Goal: Feedback & Contribution: Contribute content

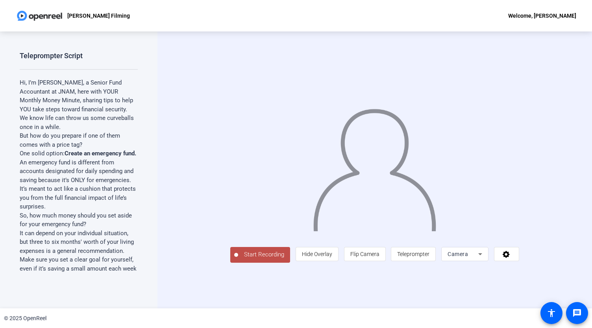
click at [238, 260] on span "Start Recording" at bounding box center [264, 254] width 52 height 9
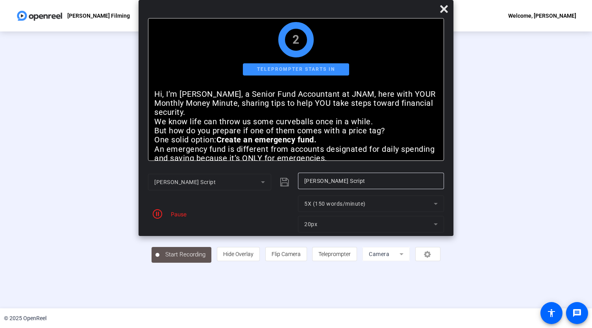
click at [333, 204] on mat-form-field "5X (150 words/minute)" at bounding box center [371, 204] width 146 height 17
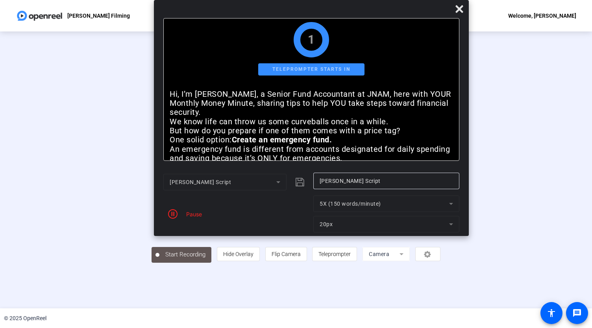
drag, startPoint x: 333, startPoint y: 204, endPoint x: 422, endPoint y: 195, distance: 89.5
click at [422, 195] on div "[PERSON_NAME] Script [PERSON_NAME] Script Pause 5X (150 words/minute) 20px" at bounding box center [311, 203] width 296 height 60
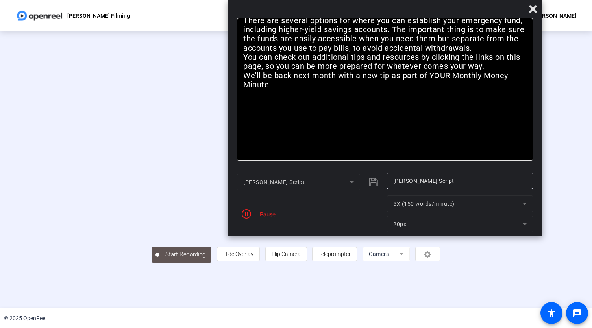
click at [524, 202] on mat-form-field "5X (150 words/minute)" at bounding box center [460, 204] width 146 height 17
click at [524, 204] on mat-form-field "5X (150 words/minute)" at bounding box center [460, 204] width 146 height 17
click at [524, 206] on mat-form-field "5X (150 words/minute)" at bounding box center [460, 204] width 146 height 17
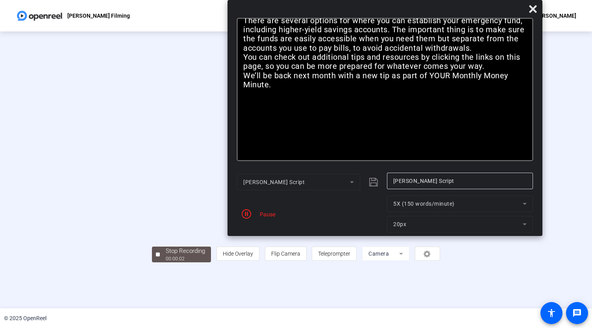
click at [524, 206] on mat-form-field "5X (150 words/minute)" at bounding box center [460, 204] width 146 height 17
click at [525, 206] on mat-form-field "5X (150 words/minute)" at bounding box center [460, 204] width 146 height 17
click at [270, 212] on div "Pause" at bounding box center [266, 214] width 20 height 8
click at [248, 214] on icon "button" at bounding box center [246, 213] width 9 height 9
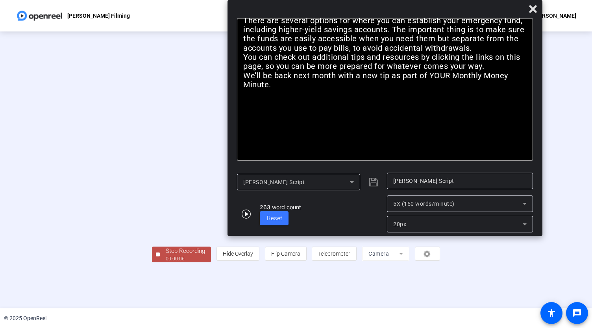
click at [523, 204] on icon at bounding box center [524, 203] width 9 height 9
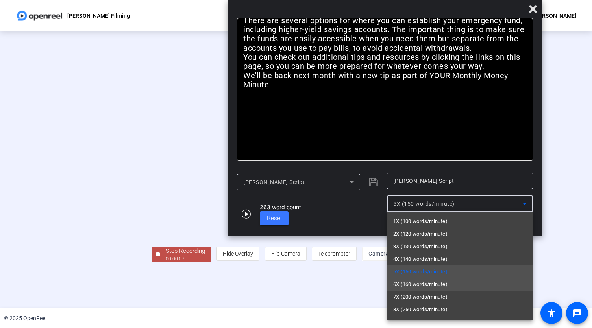
click at [428, 285] on span "6X (160 words/minute)" at bounding box center [420, 284] width 54 height 9
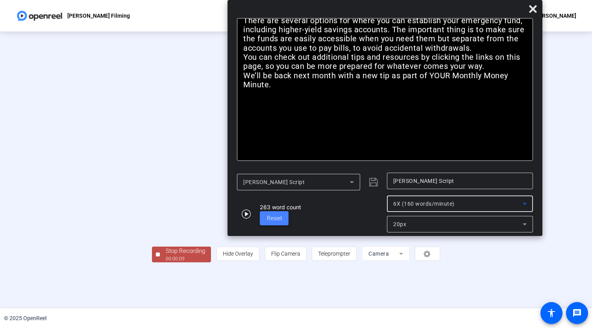
click at [280, 219] on span "Reset" at bounding box center [274, 218] width 15 height 7
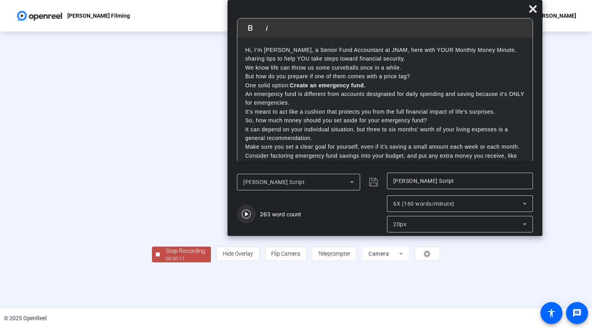
click at [250, 216] on icon "button" at bounding box center [246, 213] width 9 height 9
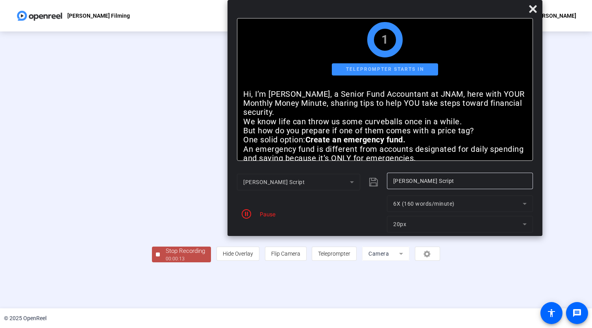
click at [250, 216] on icon "button" at bounding box center [246, 213] width 9 height 9
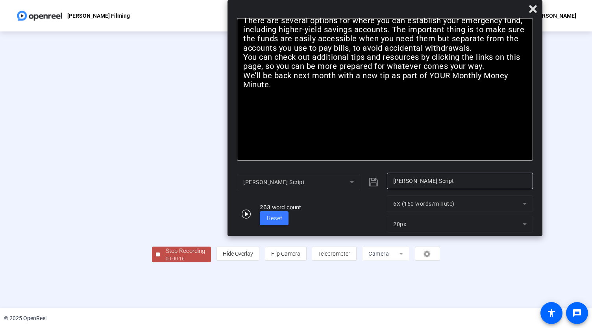
click at [166, 256] on div "Stop Recording" at bounding box center [185, 251] width 39 height 9
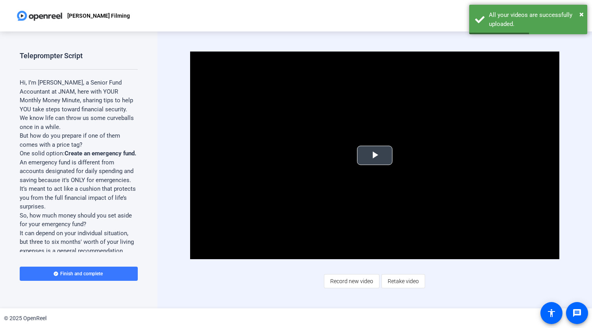
click at [375, 156] on span "Video Player" at bounding box center [375, 156] width 0 height 0
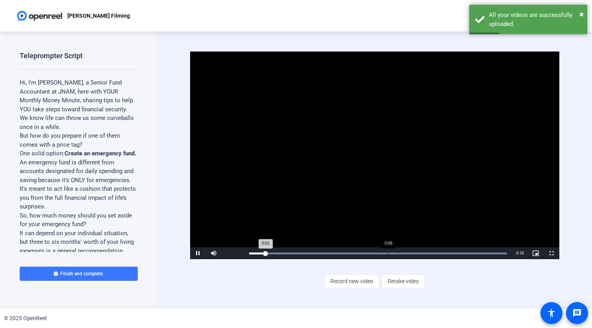
click at [388, 254] on div "Loaded : 100.00% 0:09 0:01" at bounding box center [378, 254] width 258 height 2
click at [416, 255] on div "Loaded : 100.00% 0:10 0:09" at bounding box center [378, 254] width 266 height 12
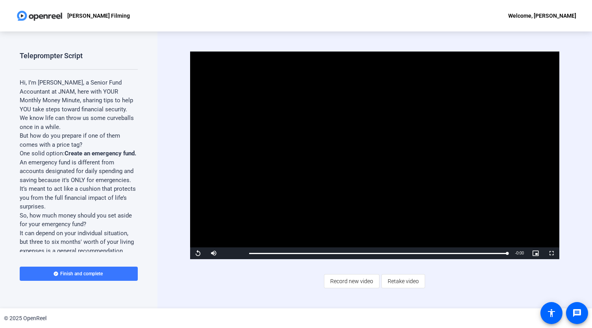
click at [234, 18] on div "[PERSON_NAME] Filming Welcome, [PERSON_NAME]" at bounding box center [296, 16] width 592 height 32
click at [567, 198] on div "Video Player is loading. Play Video Replay Mute Current Time 0:16 / Duration 0:…" at bounding box center [375, 170] width 435 height 277
click at [346, 275] on span "Record new video" at bounding box center [351, 281] width 43 height 15
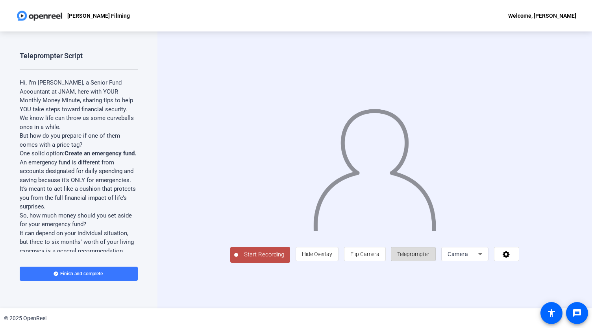
click at [430, 258] on span "Teleprompter" at bounding box center [413, 254] width 32 height 6
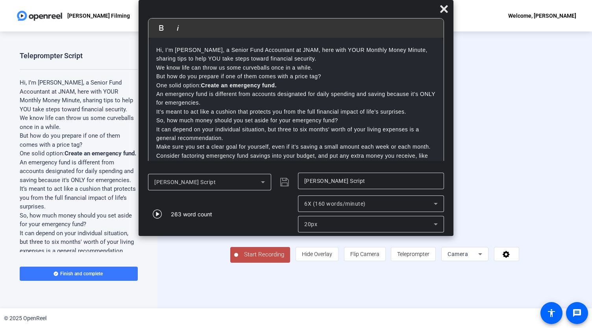
click at [191, 28] on div "Bold Italic" at bounding box center [295, 28] width 295 height 19
click at [156, 214] on icon "button" at bounding box center [157, 214] width 9 height 9
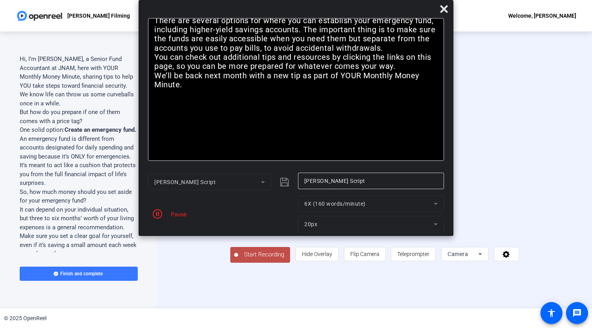
scroll to position [20, 0]
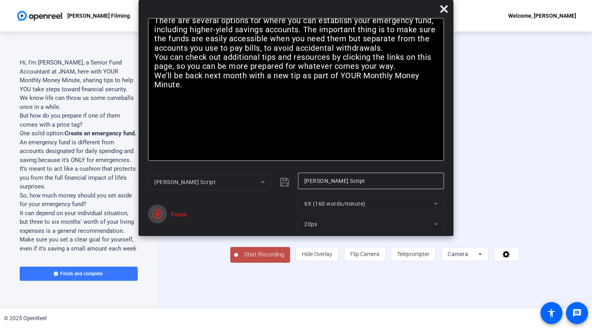
click at [165, 220] on span "button" at bounding box center [157, 214] width 19 height 19
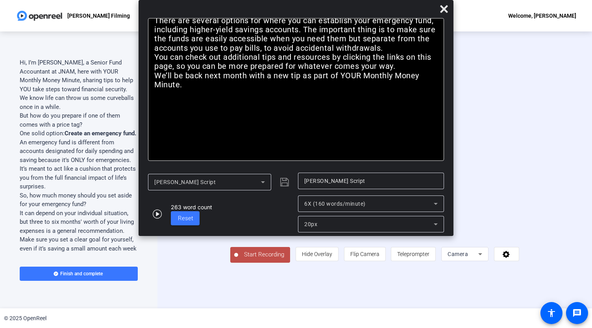
click at [170, 266] on div "Start Recording person Hide Overlay flip Flip Camera article Teleprompter Camera" at bounding box center [375, 170] width 435 height 277
click at [171, 274] on div "Start Recording person Hide Overlay flip Flip Camera article Teleprompter Camera" at bounding box center [375, 170] width 435 height 277
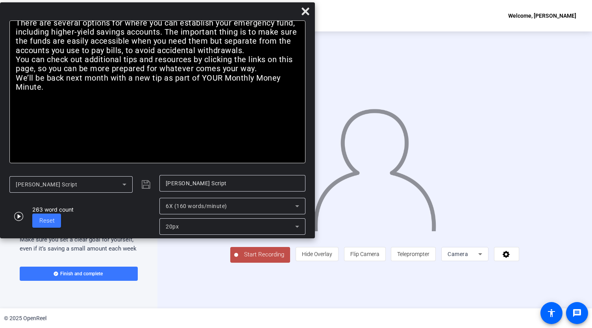
drag, startPoint x: 358, startPoint y: 9, endPoint x: 141, endPoint y: 11, distance: 216.2
click at [141, 11] on div at bounding box center [157, 13] width 315 height 14
click at [20, 217] on icon "button" at bounding box center [18, 216] width 9 height 9
click at [238, 260] on span "Start Recording" at bounding box center [264, 254] width 52 height 9
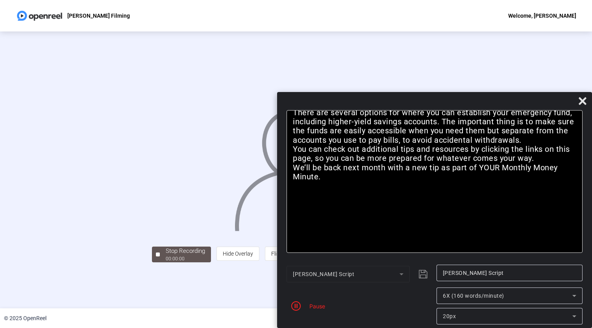
drag, startPoint x: 178, startPoint y: 14, endPoint x: 474, endPoint y: 171, distance: 335.0
click at [474, 171] on div "Bold Italic Hi, I’m [PERSON_NAME], a Senior Fund Accountant at JNAM, here with …" at bounding box center [434, 210] width 315 height 236
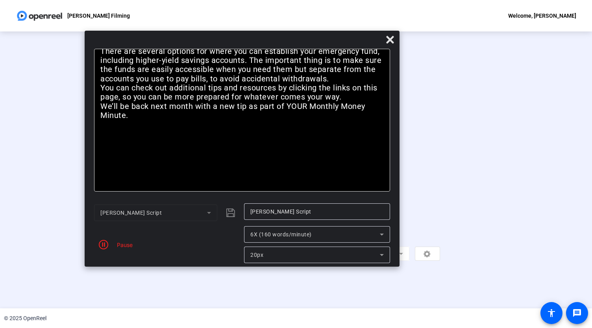
drag, startPoint x: 526, startPoint y: 104, endPoint x: 324, endPoint y: 40, distance: 212.6
click at [324, 40] on div at bounding box center [242, 42] width 315 height 14
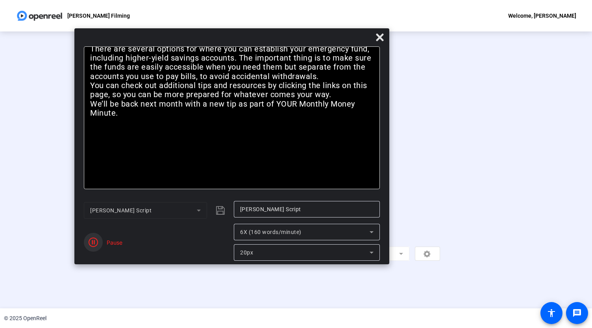
click at [102, 242] on span "button" at bounding box center [93, 242] width 19 height 19
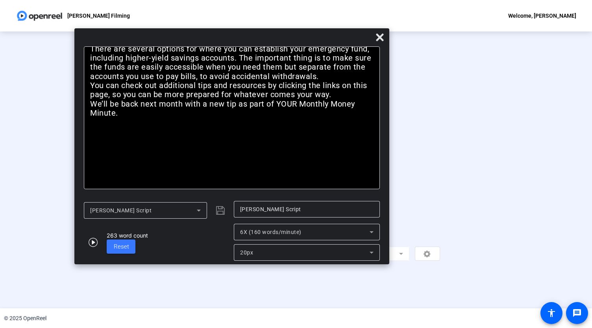
click at [522, 146] on div "Stop Recording 00:00:06 person Hide Overlay flip Flip Camera article Teleprompt…" at bounding box center [295, 170] width 503 height 185
click at [376, 39] on icon at bounding box center [379, 37] width 9 height 9
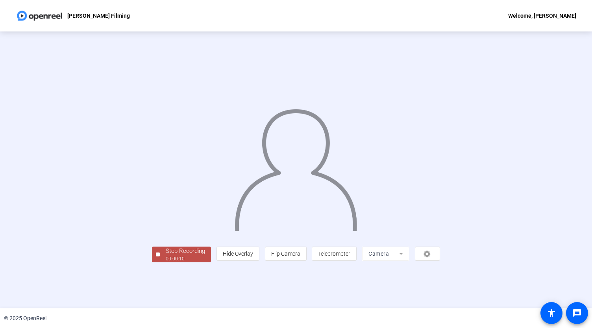
click at [166, 256] on div "Stop Recording" at bounding box center [185, 251] width 39 height 9
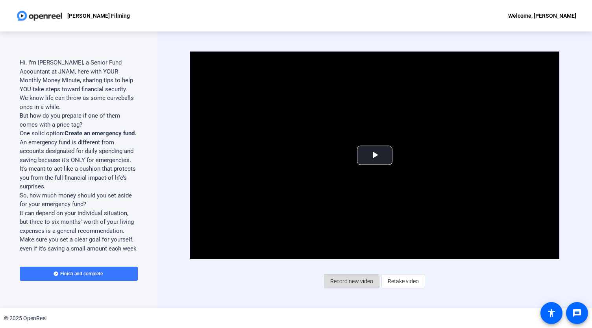
click at [346, 281] on span "Record new video" at bounding box center [351, 281] width 43 height 15
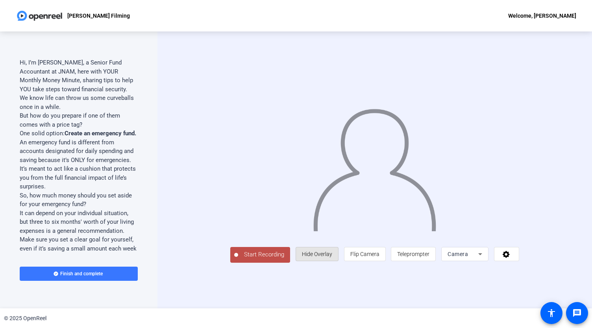
click at [332, 262] on span "Hide Overlay" at bounding box center [317, 254] width 30 height 15
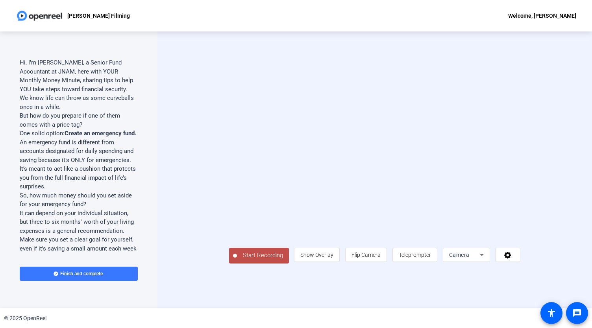
click at [363, 237] on video at bounding box center [375, 158] width 292 height 164
click at [334, 258] on span "Show Overlay" at bounding box center [316, 255] width 33 height 6
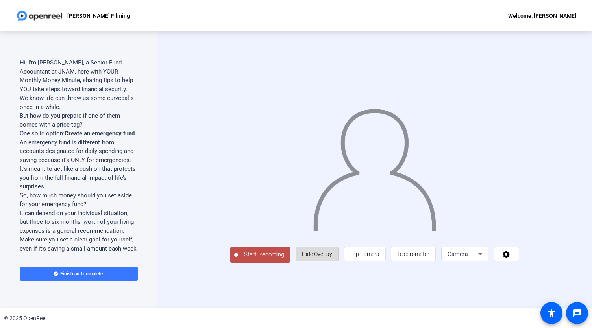
click at [332, 258] on span "Hide Overlay" at bounding box center [317, 254] width 30 height 6
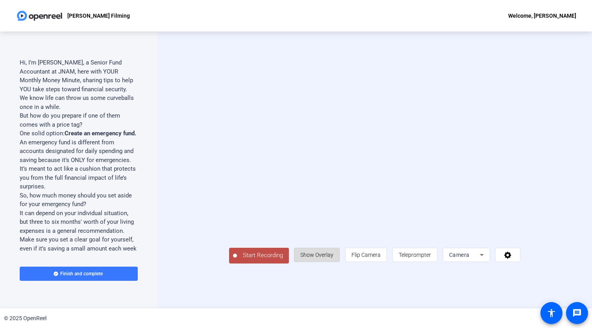
click at [334, 258] on span "Show Overlay" at bounding box center [316, 255] width 33 height 6
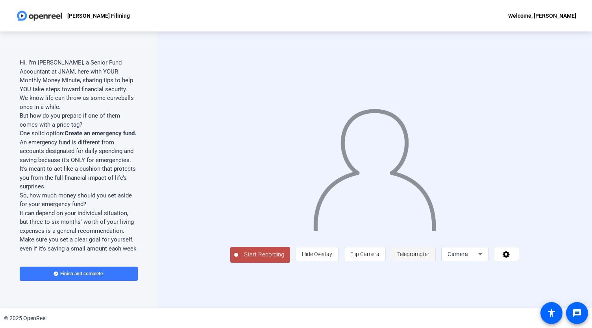
click at [430, 258] on span "Teleprompter" at bounding box center [413, 254] width 32 height 6
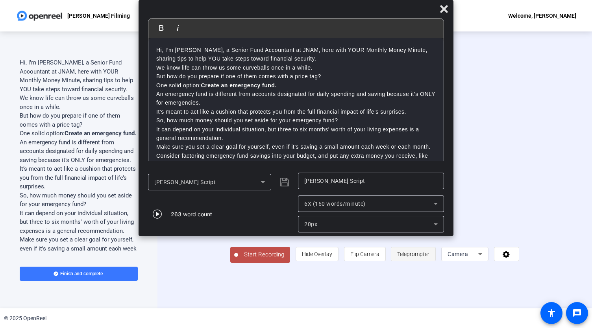
click at [430, 258] on span "Teleprompter" at bounding box center [413, 254] width 32 height 6
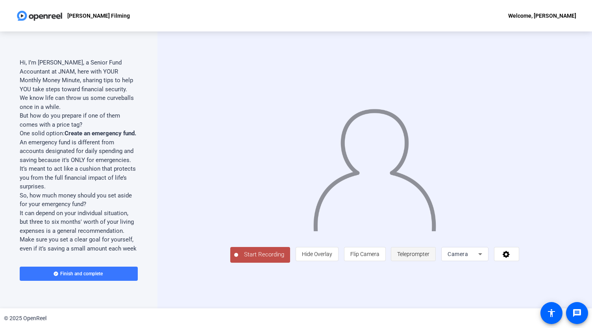
click at [430, 258] on span "Teleprompter" at bounding box center [413, 254] width 32 height 6
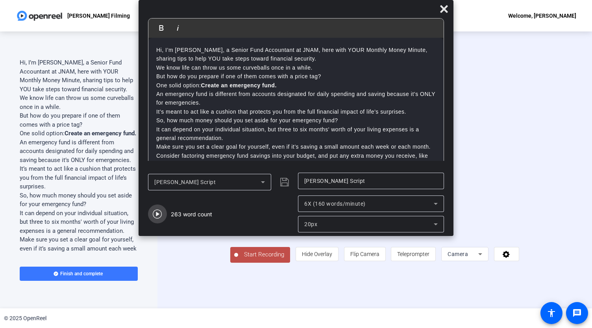
click at [158, 219] on span "button" at bounding box center [157, 214] width 19 height 19
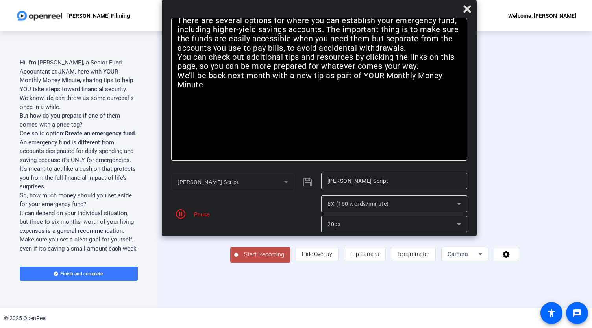
drag, startPoint x: 267, startPoint y: 13, endPoint x: 291, endPoint y: 5, distance: 24.5
click at [291, 5] on div at bounding box center [319, 11] width 315 height 14
click at [230, 263] on button "Start Recording" at bounding box center [260, 255] width 60 height 16
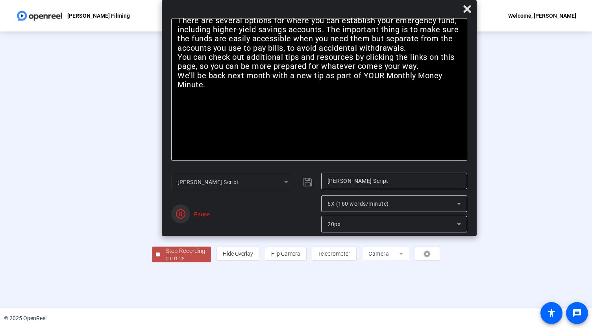
click at [177, 215] on icon "button" at bounding box center [180, 213] width 9 height 9
click at [166, 263] on div "00:01:29" at bounding box center [185, 259] width 39 height 7
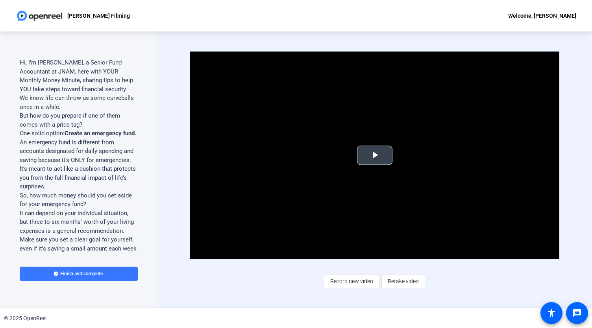
click at [375, 156] on span "Video Player" at bounding box center [375, 156] width 0 height 0
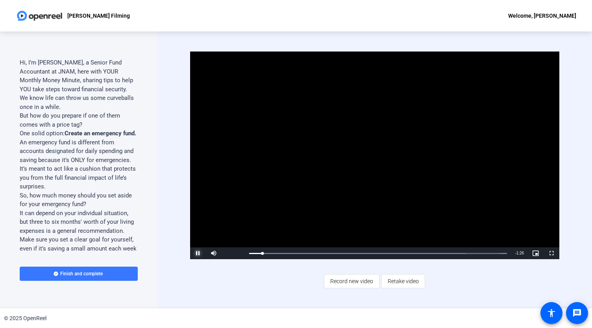
click at [201, 254] on span "Video Player" at bounding box center [198, 254] width 16 height 0
click at [402, 279] on span "Retake video" at bounding box center [403, 281] width 31 height 15
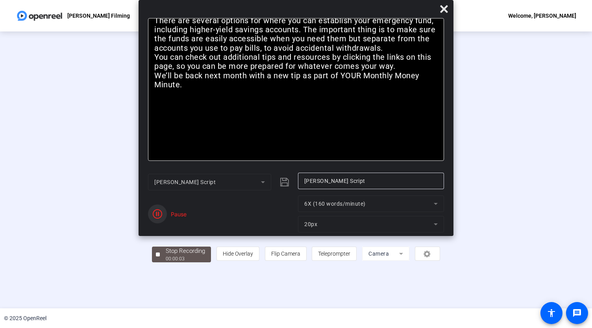
click at [163, 215] on span "button" at bounding box center [157, 214] width 19 height 19
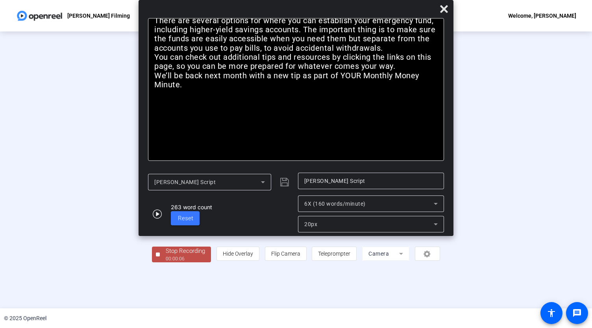
click at [160, 263] on span "Stop Recording 00:00:06" at bounding box center [185, 255] width 51 height 16
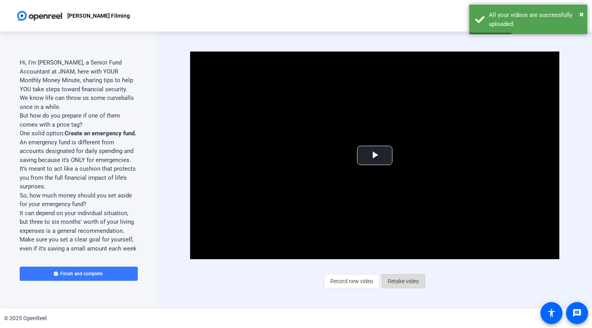
click at [417, 285] on span "Retake video" at bounding box center [403, 281] width 31 height 15
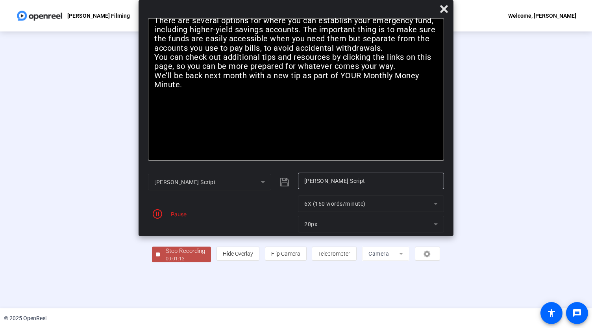
click at [177, 216] on div "Pause" at bounding box center [177, 214] width 20 height 8
click at [158, 215] on icon "button" at bounding box center [157, 213] width 9 height 9
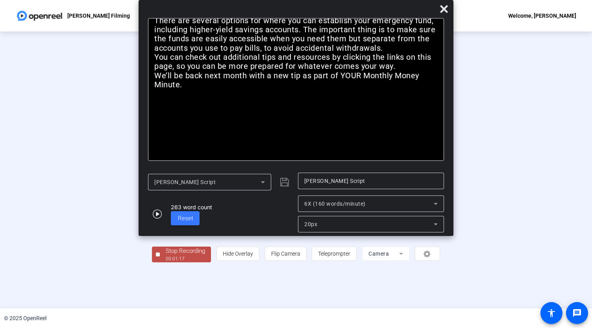
click at [166, 263] on div "00:01:17" at bounding box center [185, 259] width 39 height 7
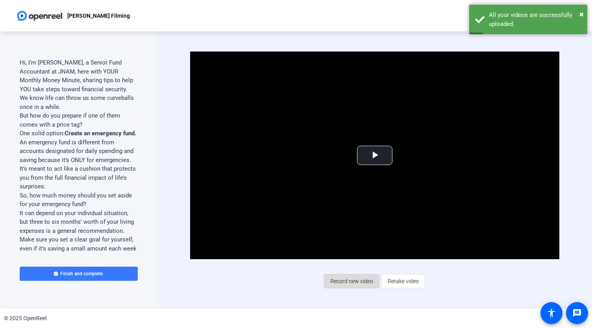
click at [351, 284] on span "Record new video" at bounding box center [351, 281] width 43 height 15
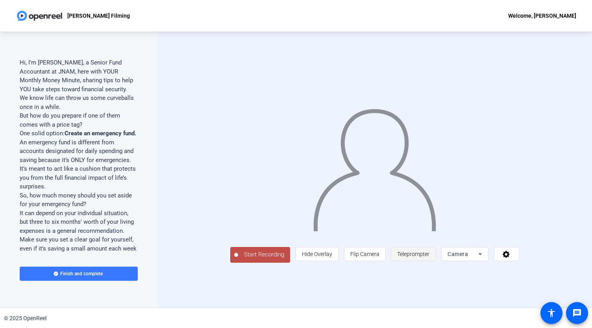
click at [430, 258] on span "Teleprompter" at bounding box center [413, 254] width 32 height 6
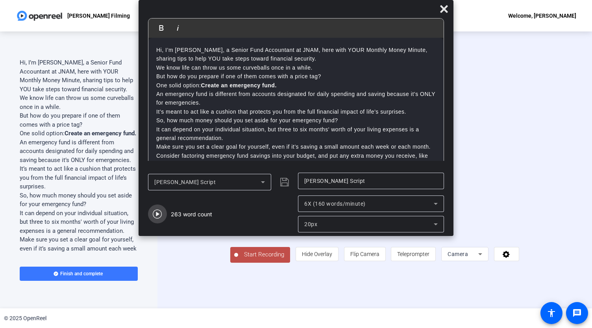
click at [161, 214] on icon "button" at bounding box center [157, 213] width 9 height 9
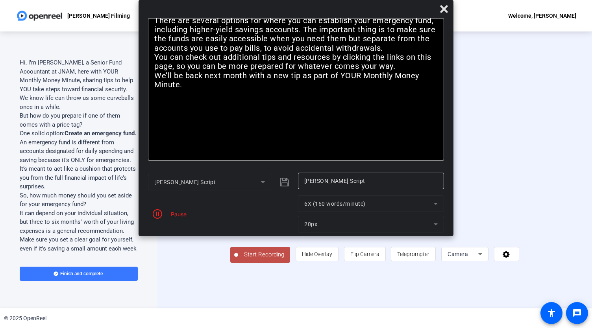
click at [238, 260] on span "Start Recording" at bounding box center [264, 254] width 52 height 9
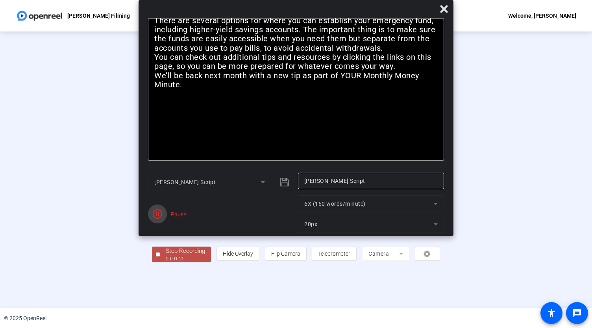
click at [158, 212] on icon "button" at bounding box center [157, 213] width 9 height 9
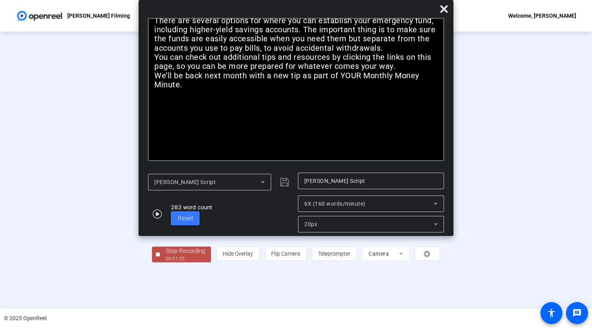
click at [166, 263] on div "00:01:25" at bounding box center [185, 259] width 39 height 7
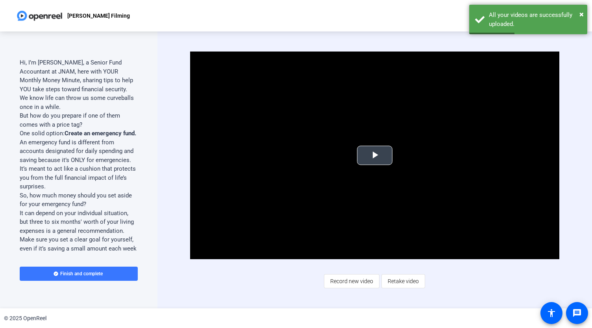
click at [375, 156] on span "Video Player" at bounding box center [375, 156] width 0 height 0
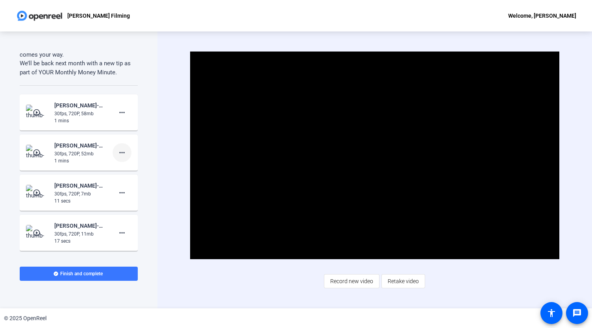
scroll to position [403, 0]
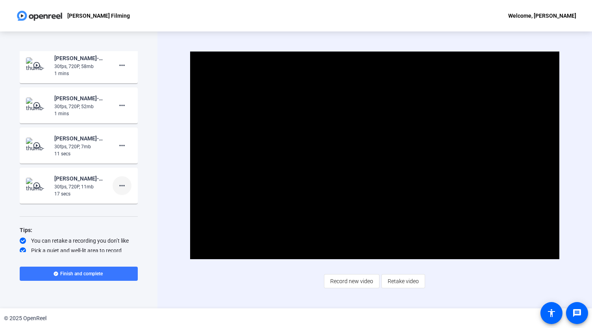
click at [120, 191] on mat-icon "more_horiz" at bounding box center [121, 185] width 9 height 9
click at [125, 219] on span "Delete clip" at bounding box center [131, 219] width 32 height 9
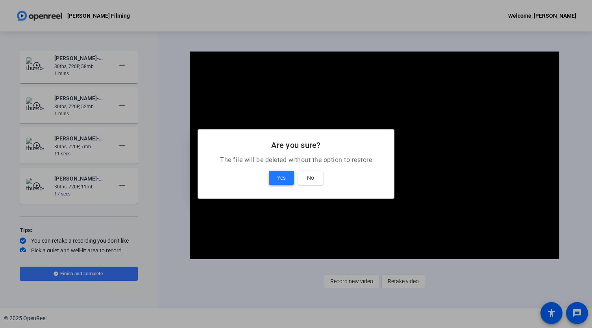
click at [282, 177] on span "Yes" at bounding box center [281, 177] width 9 height 9
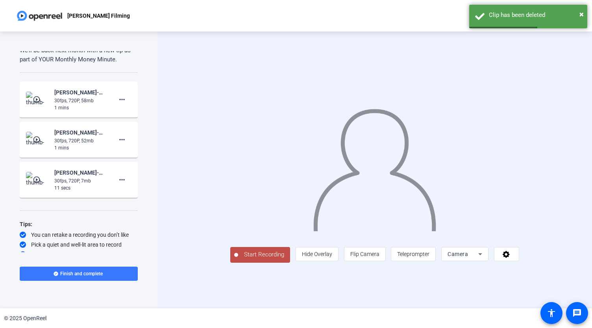
scroll to position [369, 0]
click at [87, 112] on div "1 mins" at bounding box center [80, 108] width 53 height 7
click at [39, 104] on mat-icon "play_circle_outline" at bounding box center [37, 100] width 9 height 8
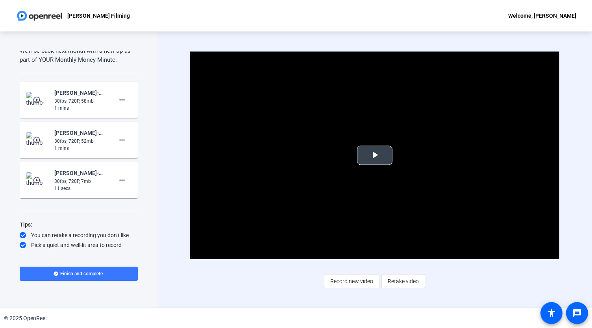
click at [375, 156] on span "Video Player" at bounding box center [375, 156] width 0 height 0
click at [120, 185] on mat-icon "more_horiz" at bounding box center [121, 180] width 9 height 9
click at [129, 212] on span "Delete clip" at bounding box center [131, 213] width 32 height 9
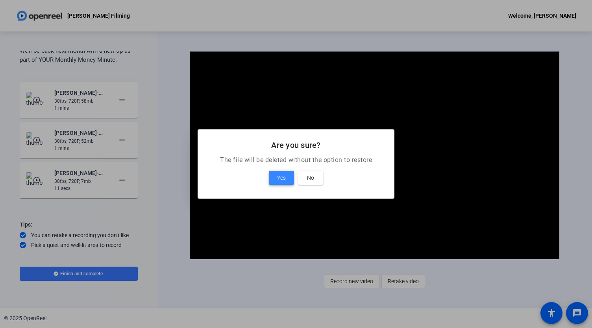
click at [275, 179] on span at bounding box center [281, 178] width 25 height 19
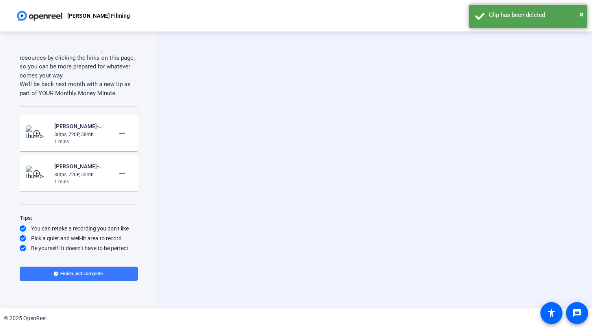
scroll to position [352, 0]
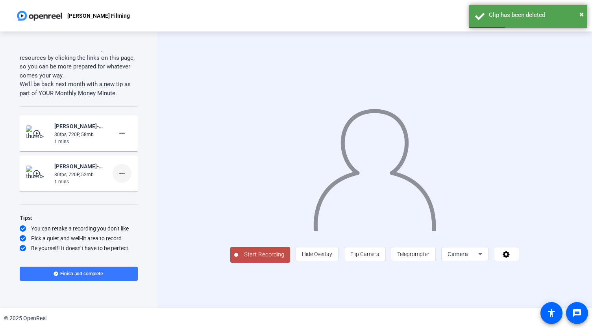
click at [123, 176] on span at bounding box center [122, 173] width 19 height 19
click at [96, 180] on div at bounding box center [296, 164] width 592 height 328
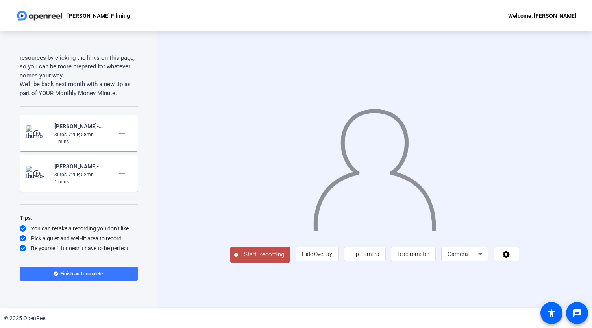
click at [36, 172] on mat-icon "play_circle_outline" at bounding box center [37, 174] width 9 height 8
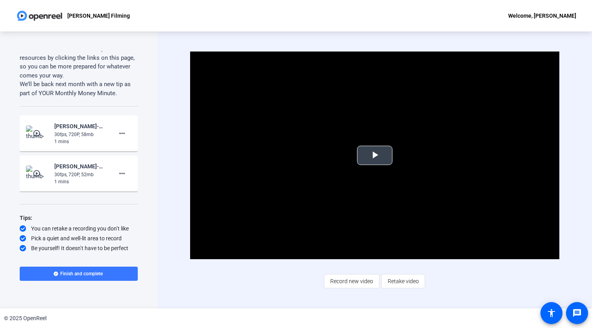
click at [375, 156] on span "Video Player" at bounding box center [375, 156] width 0 height 0
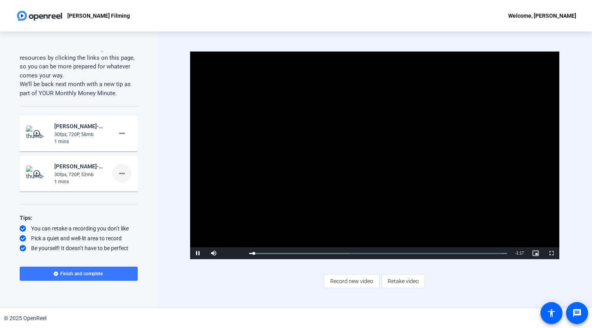
click at [120, 172] on mat-icon "more_horiz" at bounding box center [121, 173] width 9 height 9
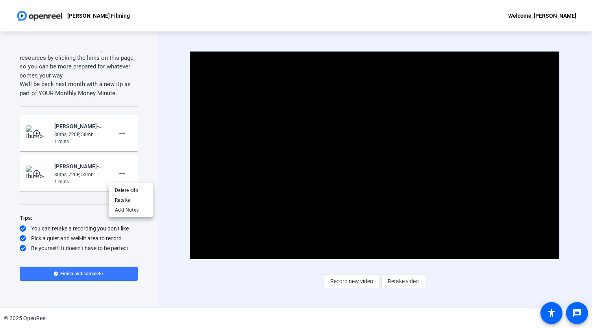
click at [305, 249] on div at bounding box center [296, 164] width 592 height 328
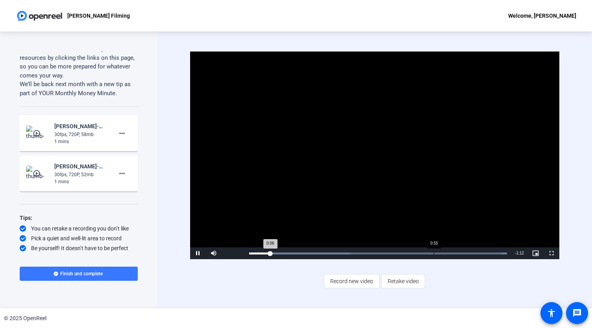
click at [434, 253] on div "0:55" at bounding box center [434, 254] width 0 height 2
click at [463, 256] on div "Loaded : 100.00% 1:04 0:56" at bounding box center [378, 254] width 266 height 12
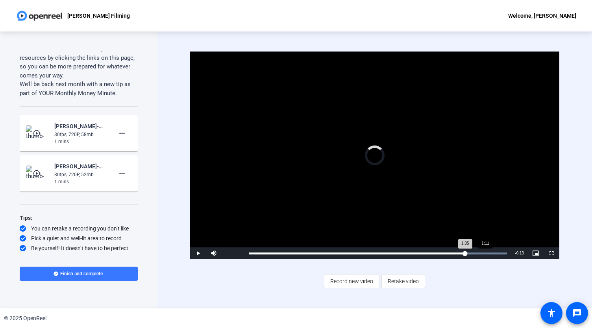
click at [486, 256] on div "Loaded : 100.00% 1:11 1:05" at bounding box center [378, 254] width 266 height 12
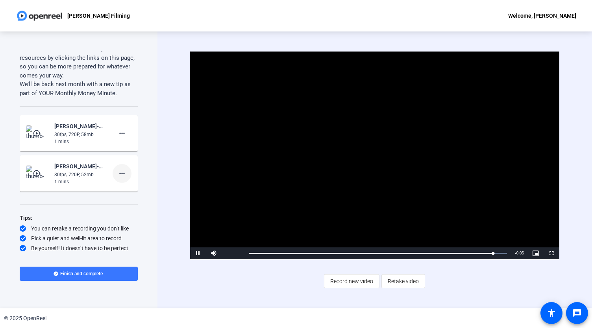
click at [121, 174] on mat-icon "more_horiz" at bounding box center [121, 173] width 9 height 9
click at [129, 192] on span "Delete clip" at bounding box center [131, 189] width 32 height 9
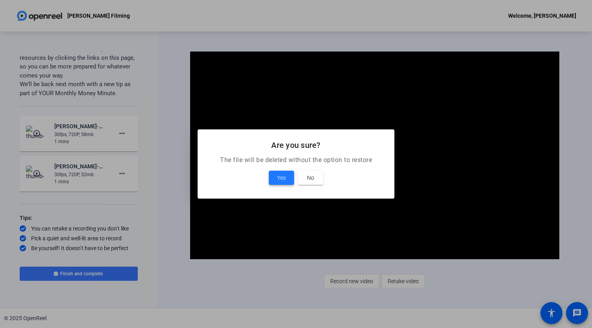
click at [283, 179] on span "Yes" at bounding box center [281, 177] width 9 height 9
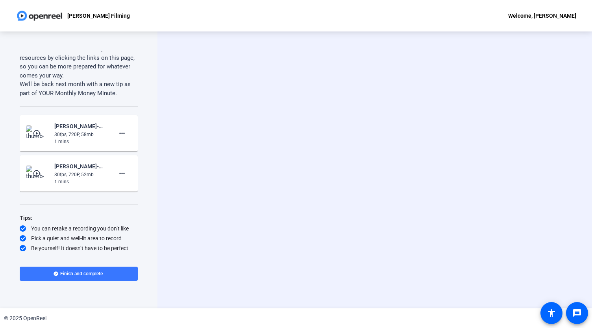
scroll to position [312, 0]
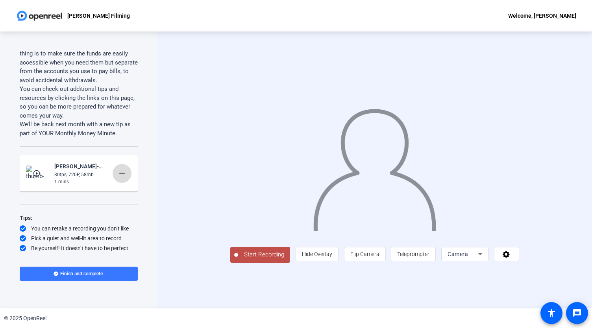
click at [120, 174] on mat-icon "more_horiz" at bounding box center [121, 173] width 9 height 9
click at [124, 207] on span "Add Notes" at bounding box center [131, 209] width 32 height 9
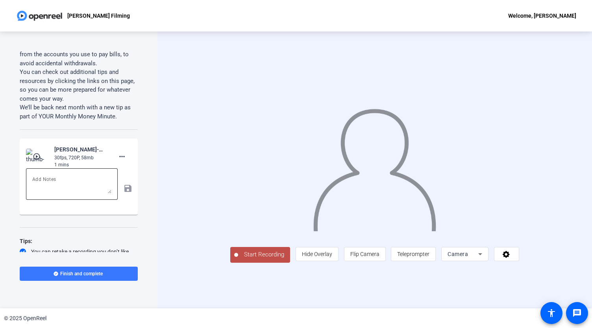
click at [76, 194] on textarea at bounding box center [71, 184] width 79 height 19
type textarea "1"
click at [169, 230] on div "Start Recording person Hide Overlay flip Flip Camera article Teleprompter Camera" at bounding box center [375, 170] width 435 height 277
click at [123, 193] on mat-icon "save" at bounding box center [127, 188] width 8 height 9
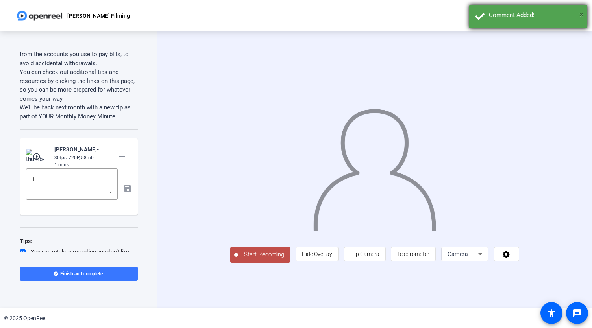
click at [583, 12] on span "×" at bounding box center [582, 13] width 4 height 9
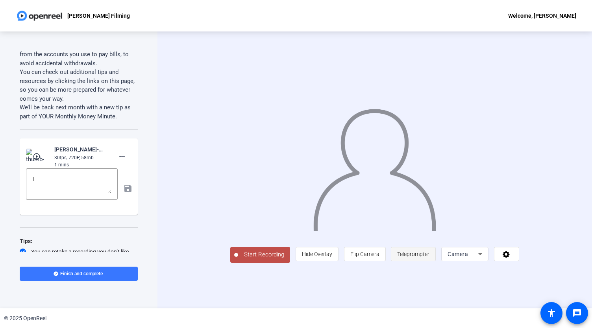
click at [430, 258] on span "Teleprompter" at bounding box center [413, 254] width 32 height 6
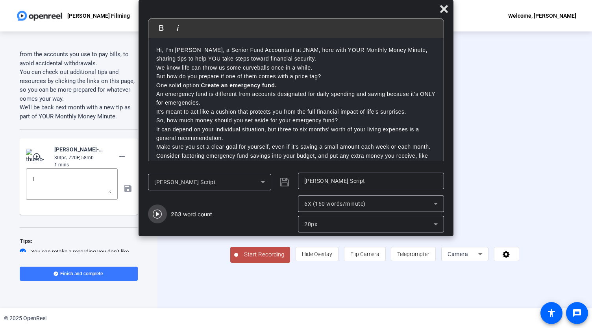
click at [158, 214] on icon "button" at bounding box center [157, 214] width 9 height 9
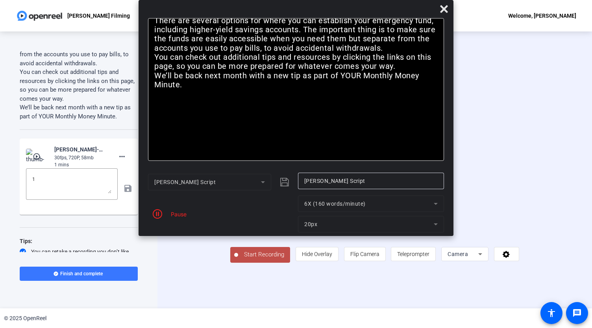
click at [237, 263] on button "Start Recording" at bounding box center [260, 255] width 60 height 16
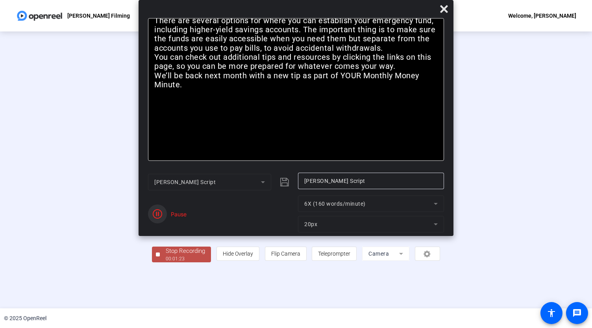
click at [157, 217] on icon "button" at bounding box center [157, 213] width 9 height 9
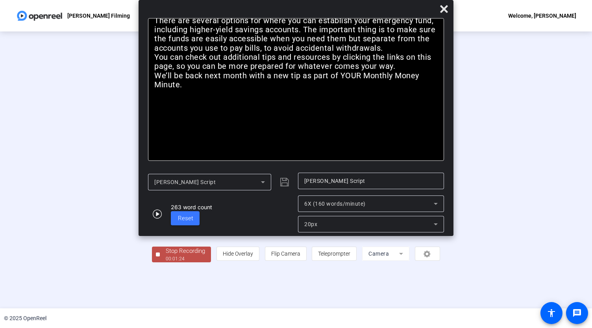
click at [166, 256] on div "Stop Recording" at bounding box center [185, 251] width 39 height 9
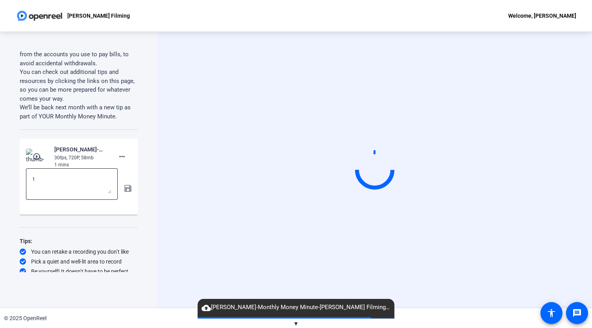
scroll to position [332, 0]
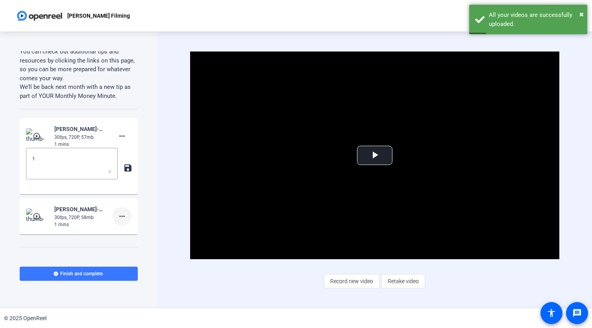
click at [120, 221] on mat-icon "more_horiz" at bounding box center [121, 216] width 9 height 9
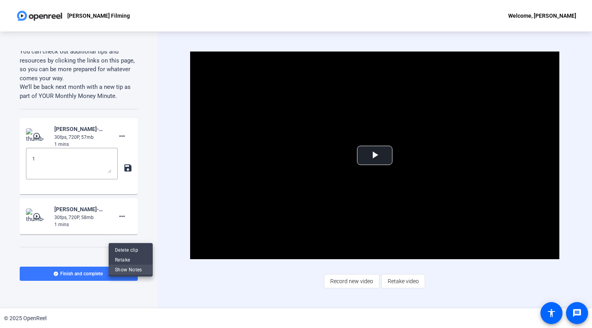
click at [126, 267] on span "Show Notes" at bounding box center [131, 269] width 32 height 9
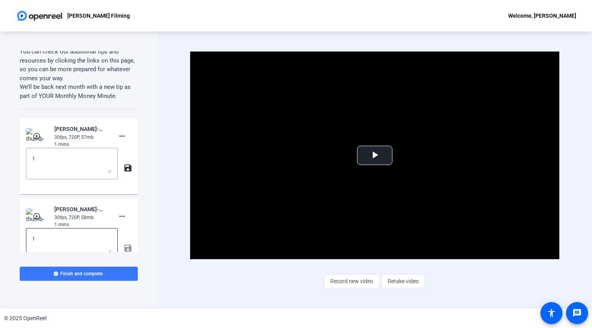
scroll to position [387, 0]
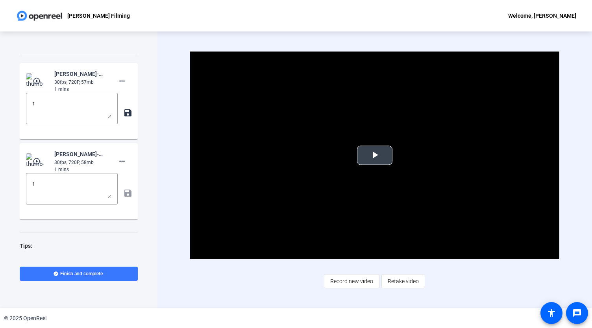
click at [375, 156] on span "Video Player" at bounding box center [375, 156] width 0 height 0
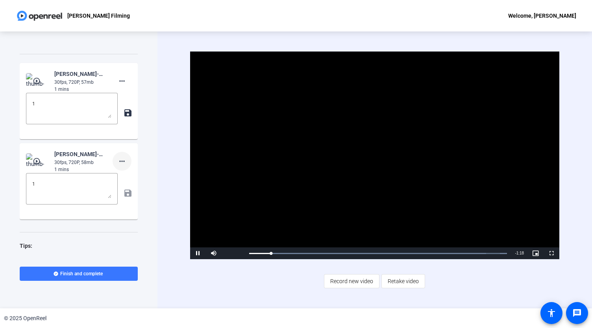
click at [121, 171] on span at bounding box center [122, 161] width 19 height 19
click at [121, 173] on div at bounding box center [296, 164] width 592 height 328
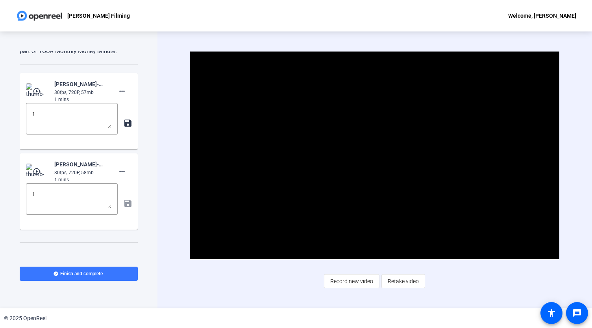
scroll to position [377, 0]
click at [151, 209] on div "Teleprompter Script Hi, I’m [PERSON_NAME], a Senior Fund Accountant at JNAM, he…" at bounding box center [79, 170] width 158 height 277
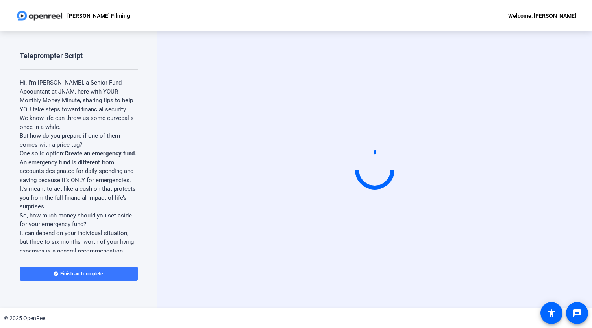
drag, startPoint x: 188, startPoint y: 95, endPoint x: 120, endPoint y: 126, distance: 75.4
click at [120, 126] on div "Teleprompter Script Hi, I’m Jose Contreras, a Senior Fund Accountant at JNAM, h…" at bounding box center [296, 170] width 592 height 277
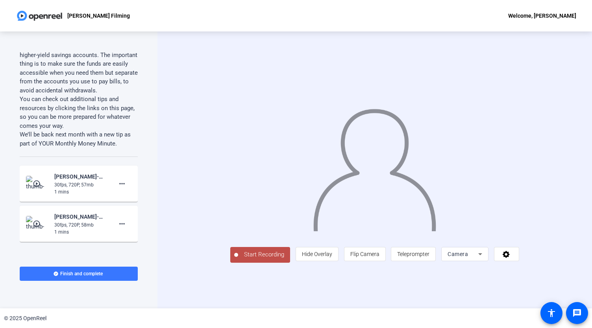
scroll to position [352, 0]
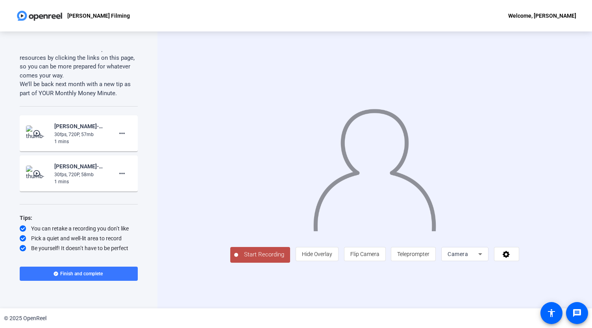
click at [165, 205] on div "Start Recording person Hide Overlay flip Flip Camera article Teleprompter Camera" at bounding box center [375, 170] width 435 height 277
click at [39, 136] on mat-icon "play_circle_outline" at bounding box center [37, 134] width 9 height 8
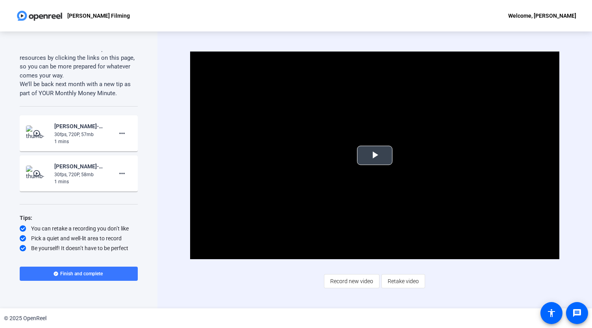
click at [375, 156] on span "Video Player" at bounding box center [375, 156] width 0 height 0
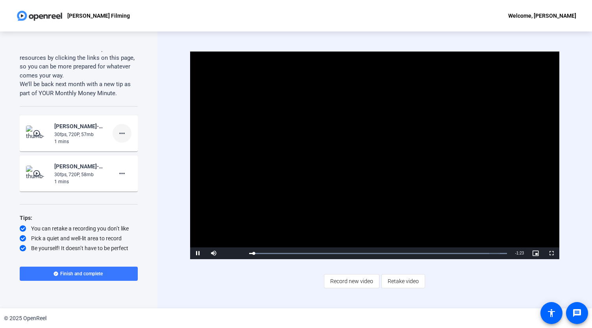
click at [119, 132] on mat-icon "more_horiz" at bounding box center [121, 133] width 9 height 9
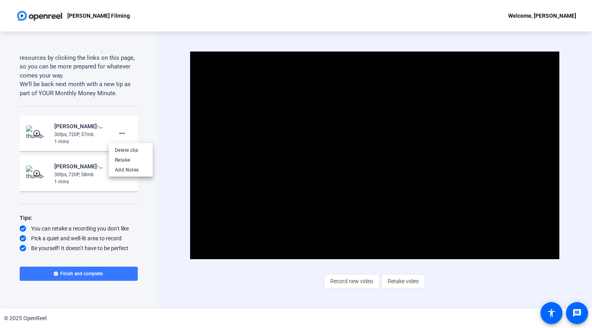
click at [148, 139] on div at bounding box center [296, 164] width 592 height 328
click at [118, 172] on mat-icon "more_horiz" at bounding box center [121, 173] width 9 height 9
click at [130, 212] on span "Show Notes" at bounding box center [131, 209] width 32 height 9
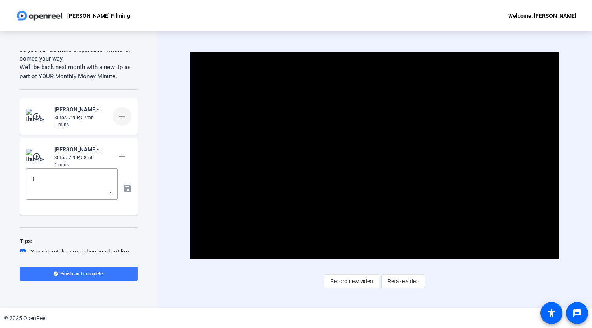
click at [120, 126] on span at bounding box center [122, 116] width 19 height 19
click at [164, 145] on div at bounding box center [296, 164] width 592 height 328
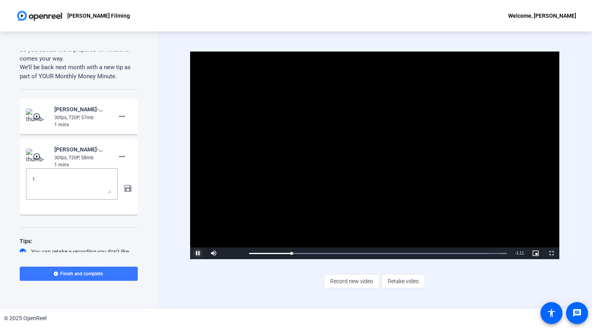
click at [199, 254] on span "Video Player" at bounding box center [198, 254] width 16 height 0
click at [120, 121] on mat-icon "more_horiz" at bounding box center [121, 116] width 9 height 9
click at [130, 167] on span "Add Notes" at bounding box center [131, 169] width 32 height 9
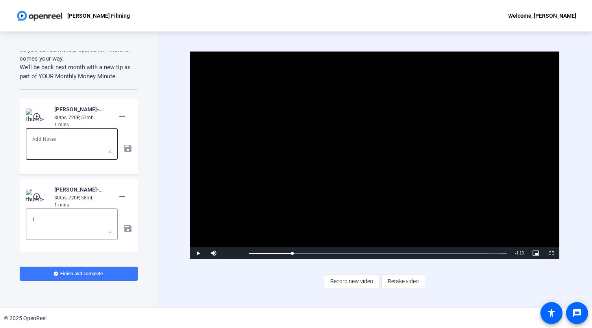
click at [79, 154] on textarea at bounding box center [71, 144] width 79 height 19
type textarea "2"
click at [123, 153] on mat-icon "save" at bounding box center [127, 148] width 8 height 9
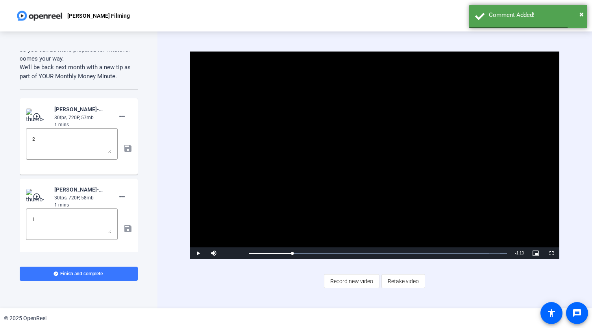
click at [146, 163] on div "Teleprompter Script Hi, I’m [PERSON_NAME], a Senior Fund Accountant at JNAM, he…" at bounding box center [79, 170] width 158 height 277
click at [345, 282] on span "Record new video" at bounding box center [351, 281] width 43 height 15
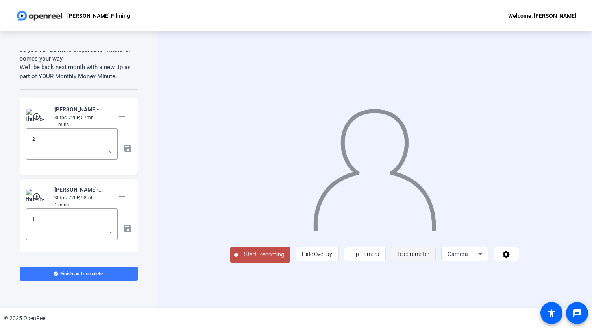
click at [430, 258] on span "Teleprompter" at bounding box center [413, 254] width 32 height 6
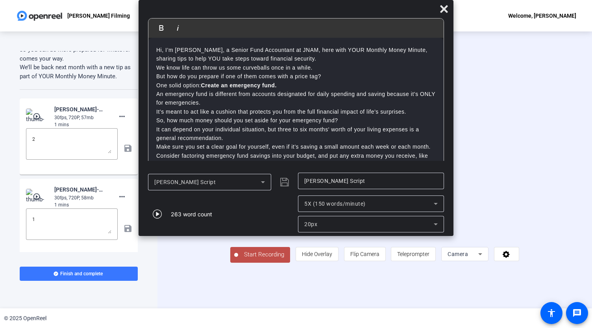
click at [187, 210] on div "263 word count" at bounding box center [191, 214] width 41 height 8
click at [155, 215] on icon "button" at bounding box center [157, 213] width 9 height 9
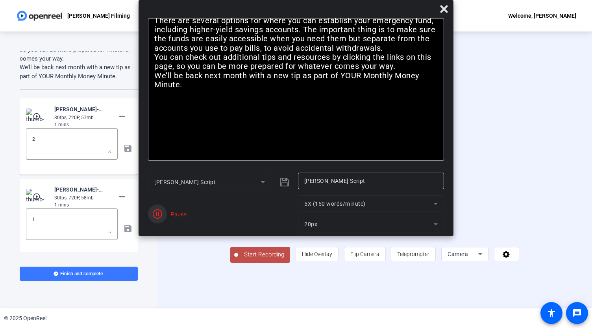
click at [158, 210] on icon "button" at bounding box center [157, 213] width 9 height 9
click at [340, 202] on mat-form-field "5X (150 words/minute)" at bounding box center [371, 204] width 146 height 17
click at [441, 204] on mat-form-field "5X (150 words/minute)" at bounding box center [371, 204] width 146 height 17
click at [437, 206] on mat-form-field "5X (150 words/minute)" at bounding box center [371, 204] width 146 height 17
click at [434, 206] on mat-form-field "5X (150 words/minute)" at bounding box center [371, 204] width 146 height 17
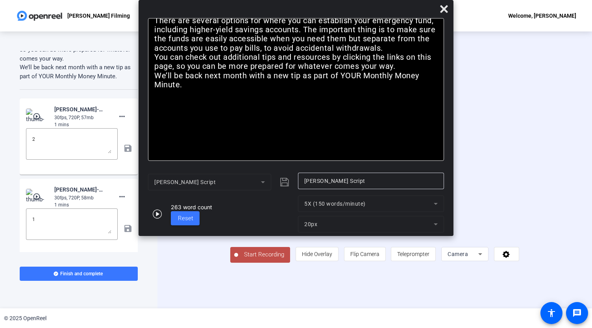
click at [434, 206] on mat-form-field "5X (150 words/minute)" at bounding box center [371, 204] width 146 height 17
click at [421, 179] on input "[PERSON_NAME] Script" at bounding box center [370, 180] width 133 height 9
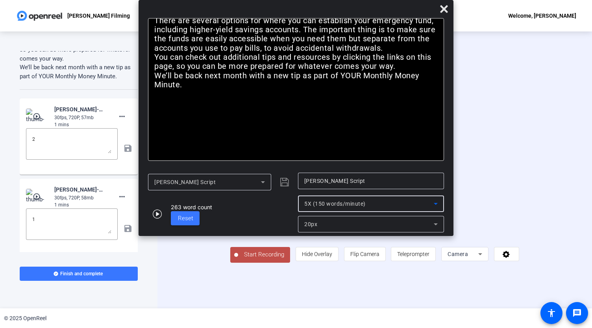
click at [434, 205] on icon at bounding box center [435, 203] width 9 height 9
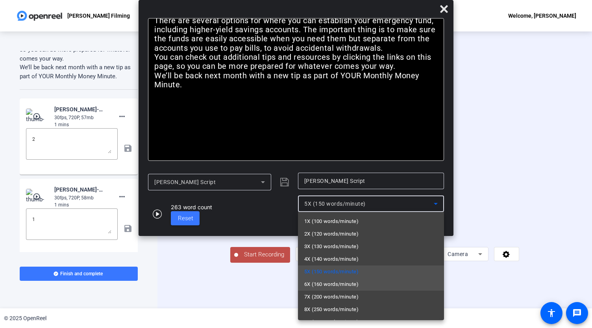
click at [330, 281] on span "6X (160 words/minute)" at bounding box center [331, 284] width 54 height 9
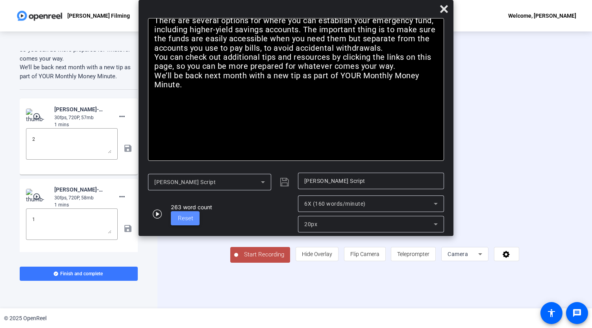
click at [194, 217] on span at bounding box center [185, 218] width 29 height 19
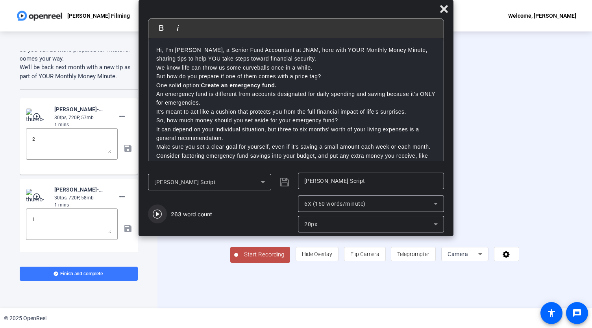
click at [161, 215] on icon "button" at bounding box center [157, 213] width 9 height 9
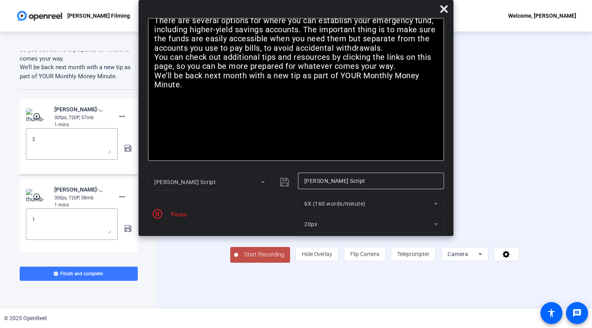
click at [238, 260] on span "Start Recording" at bounding box center [264, 254] width 52 height 9
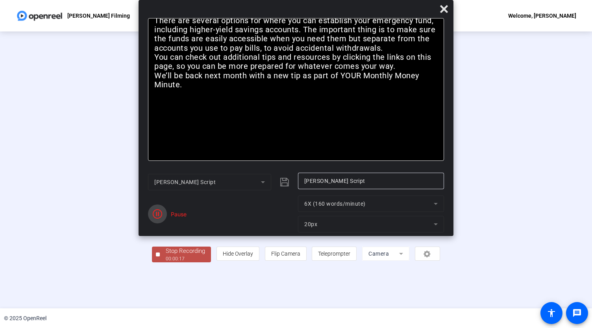
click at [157, 214] on icon "button" at bounding box center [157, 213] width 9 height 9
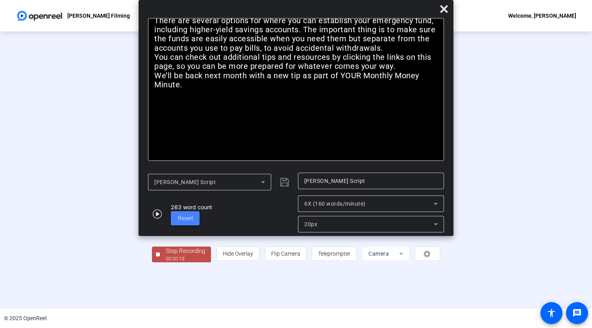
click at [184, 217] on span "Reset" at bounding box center [185, 218] width 15 height 7
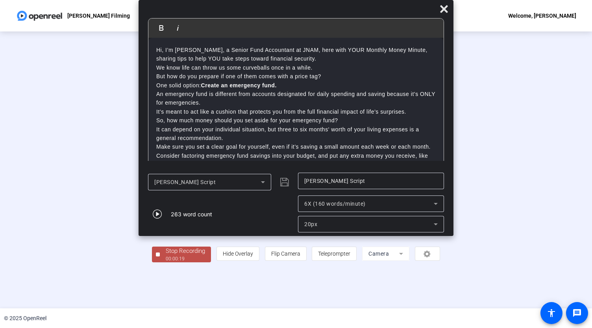
click at [166, 263] on div "00:00:19" at bounding box center [185, 259] width 39 height 7
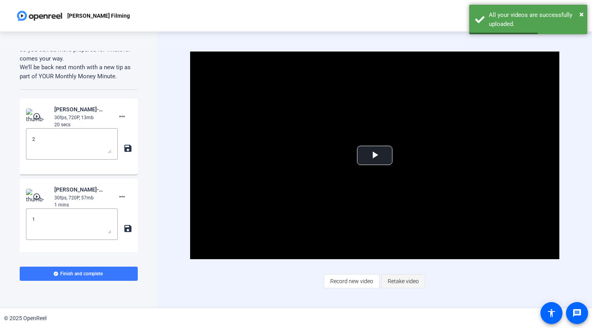
click at [406, 278] on span "Retake video" at bounding box center [403, 281] width 31 height 15
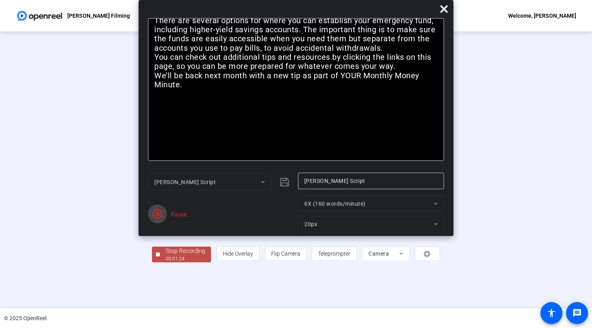
click at [162, 215] on span "button" at bounding box center [157, 214] width 19 height 19
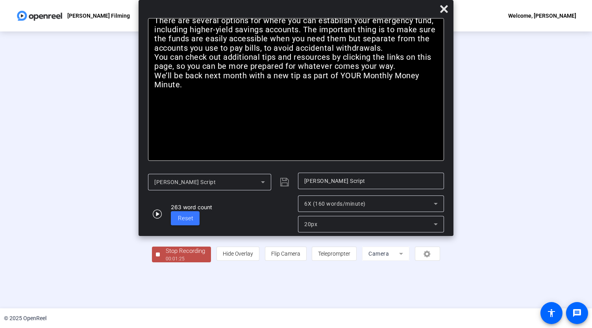
click at [166, 256] on div "Stop Recording" at bounding box center [185, 251] width 39 height 9
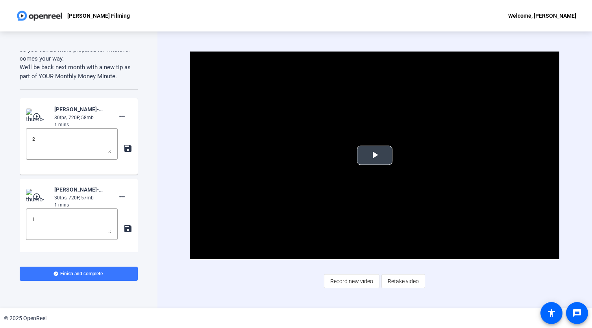
click at [375, 156] on span "Video Player" at bounding box center [375, 156] width 0 height 0
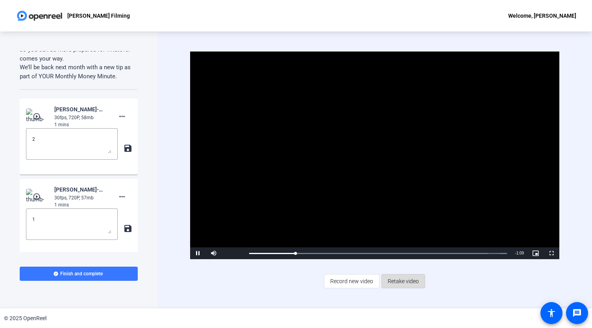
click at [413, 282] on span "Retake video" at bounding box center [403, 281] width 31 height 15
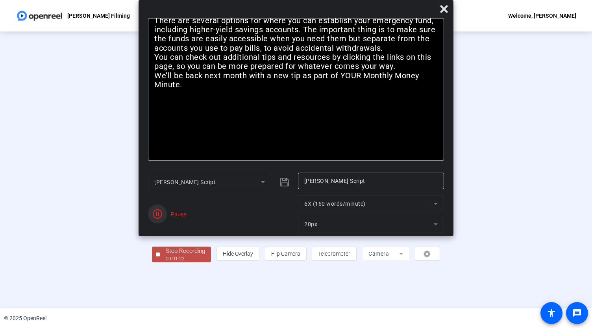
click at [153, 218] on icon "button" at bounding box center [157, 213] width 9 height 9
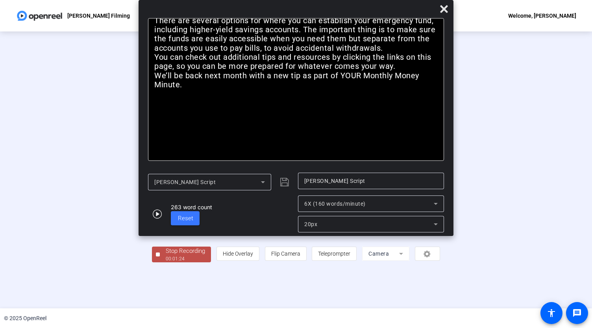
click at [166, 256] on div "Stop Recording" at bounding box center [185, 251] width 39 height 9
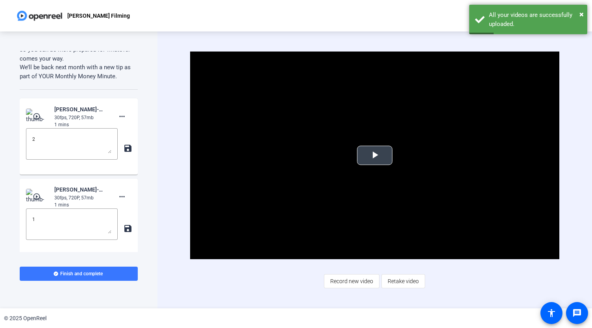
click at [375, 156] on span "Video Player" at bounding box center [375, 156] width 0 height 0
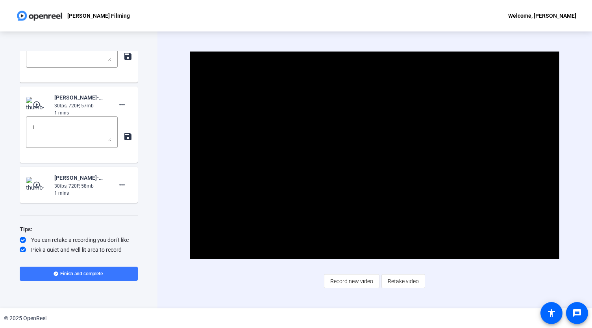
scroll to position [444, 0]
click at [39, 189] on mat-icon "play_circle_outline" at bounding box center [37, 185] width 9 height 8
click at [375, 156] on span "Video Player" at bounding box center [375, 156] width 0 height 0
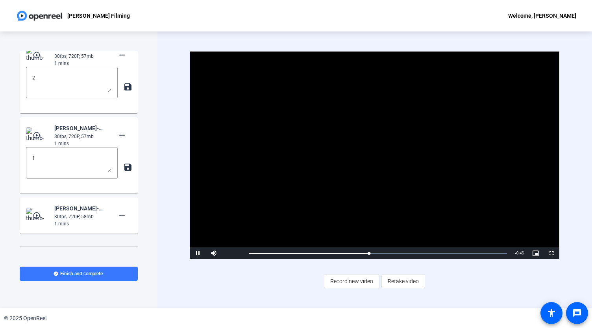
scroll to position [464, 0]
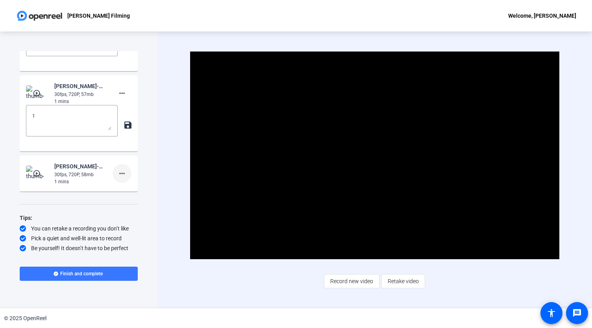
click at [121, 178] on mat-icon "more_horiz" at bounding box center [121, 173] width 9 height 9
click at [133, 215] on span "Show Notes" at bounding box center [131, 218] width 32 height 9
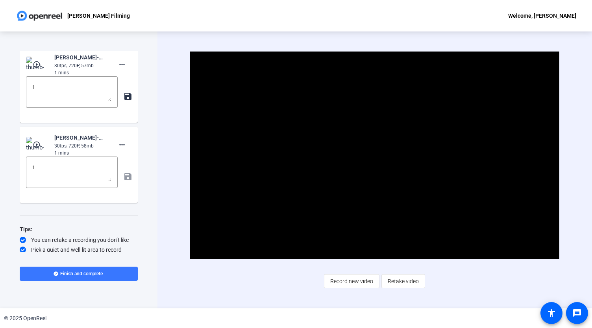
scroll to position [490, 0]
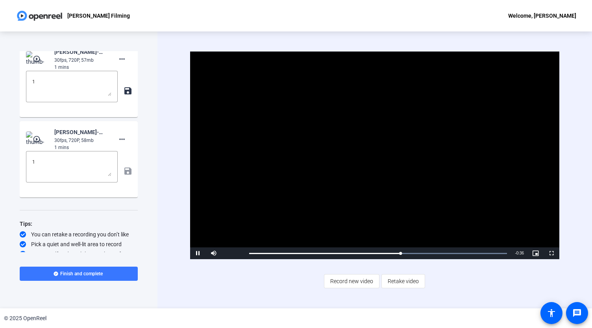
click at [344, 39] on div "Video Player is loading. Play Video Pause Mute Current Time 0:50 / Duration 1:2…" at bounding box center [375, 170] width 435 height 277
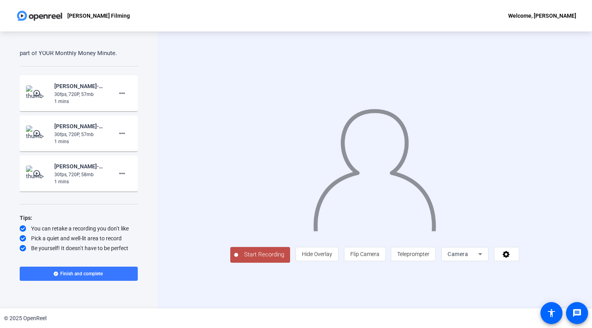
scroll to position [392, 0]
click at [118, 174] on mat-icon "more_horiz" at bounding box center [121, 173] width 9 height 9
click at [121, 134] on div at bounding box center [296, 164] width 592 height 328
click at [120, 134] on mat-icon "more_horiz" at bounding box center [121, 133] width 9 height 9
click at [119, 93] on div at bounding box center [296, 164] width 592 height 328
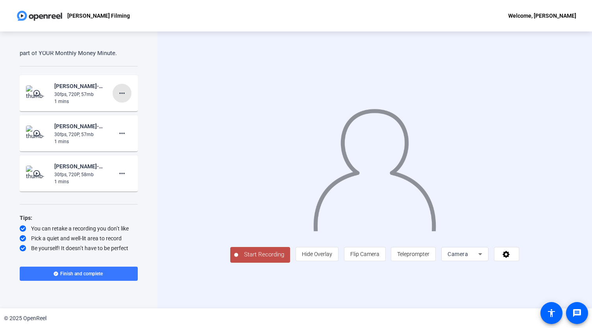
click at [119, 93] on mat-icon "more_horiz" at bounding box center [121, 93] width 9 height 9
click at [127, 128] on span "Add Notes" at bounding box center [131, 129] width 32 height 9
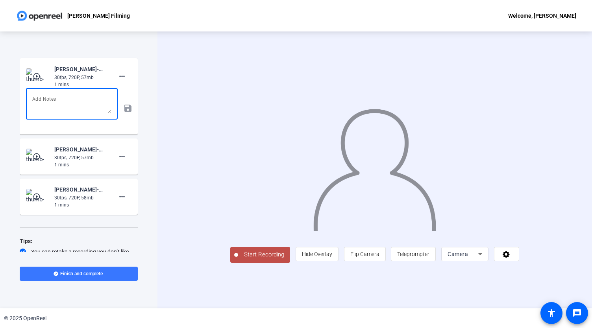
click at [85, 113] on textarea at bounding box center [71, 104] width 79 height 19
type textarea "3"
click at [123, 113] on mat-icon "save" at bounding box center [127, 108] width 8 height 9
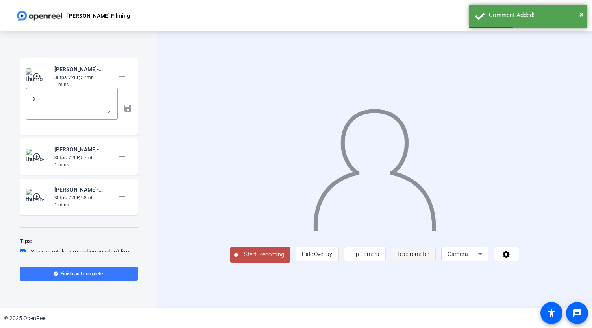
click at [430, 258] on span "Teleprompter" at bounding box center [413, 254] width 32 height 6
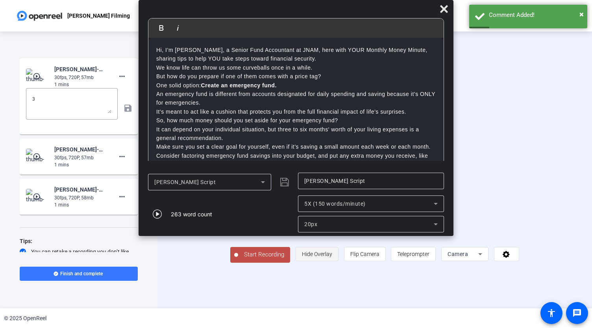
click at [332, 258] on span "Hide Overlay" at bounding box center [317, 254] width 30 height 6
click at [334, 258] on span "Show Overlay" at bounding box center [316, 255] width 33 height 6
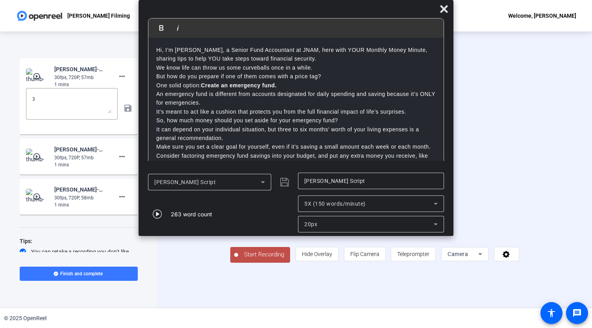
click at [350, 216] on div "20px" at bounding box center [370, 224] width 133 height 17
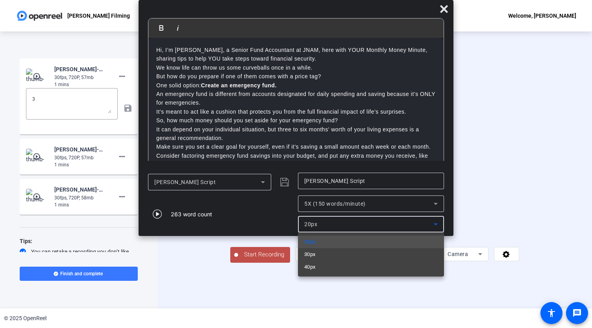
click at [347, 211] on div at bounding box center [296, 164] width 592 height 328
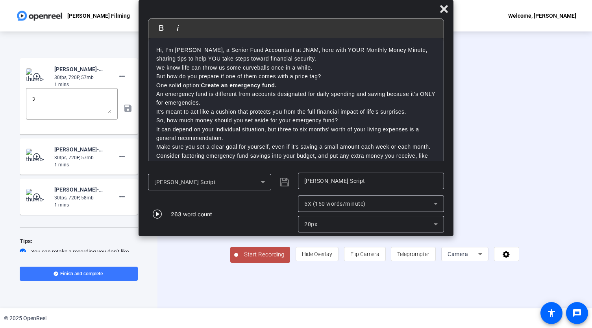
click at [361, 209] on div "5X (150 words/minute)" at bounding box center [370, 204] width 133 height 17
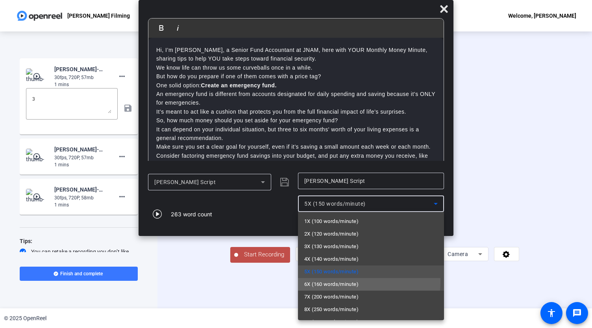
click at [324, 281] on span "6X (160 words/minute)" at bounding box center [331, 284] width 54 height 9
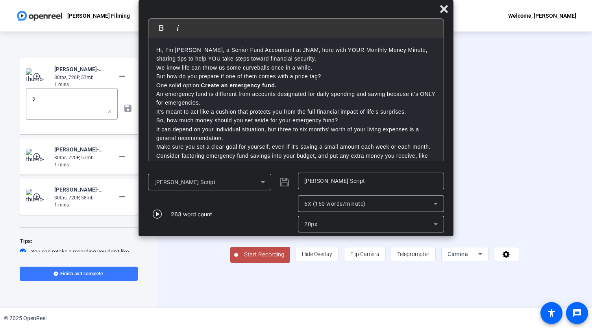
click at [238, 260] on span "Start Recording" at bounding box center [264, 254] width 52 height 9
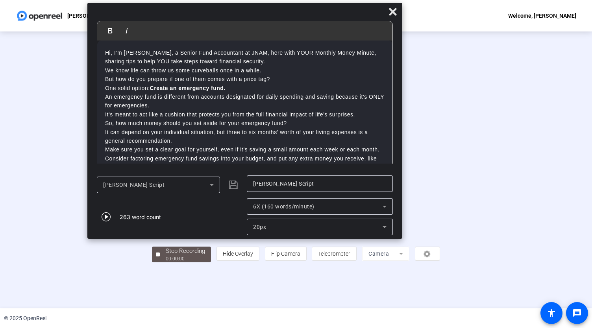
drag, startPoint x: 230, startPoint y: 11, endPoint x: 184, endPoint y: 15, distance: 46.6
click at [184, 15] on div at bounding box center [244, 14] width 315 height 14
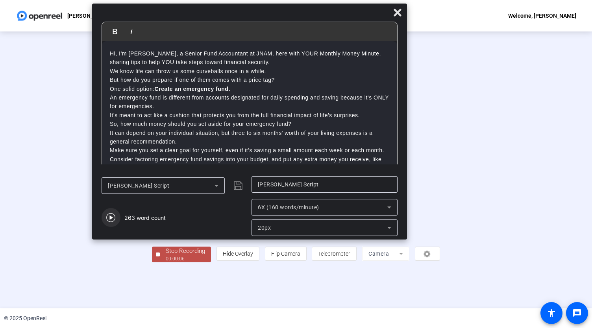
click at [115, 216] on icon "button" at bounding box center [110, 217] width 9 height 9
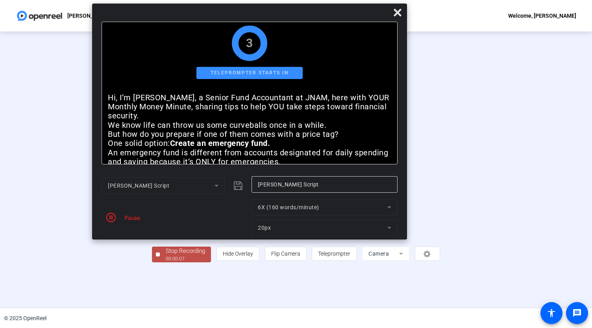
click at [166, 263] on div "00:00:07" at bounding box center [185, 259] width 39 height 7
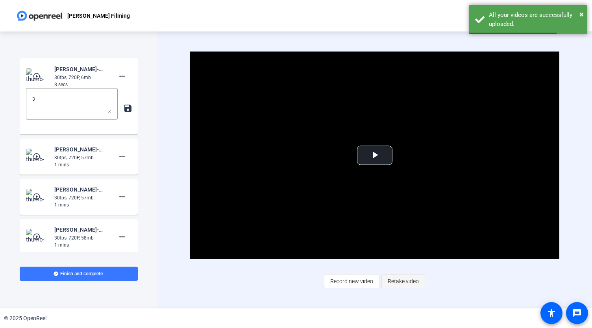
click at [410, 282] on span "Retake video" at bounding box center [403, 281] width 31 height 15
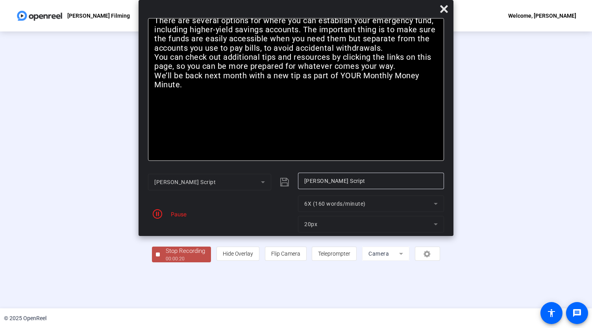
click at [166, 256] on div "Stop Recording" at bounding box center [185, 251] width 39 height 9
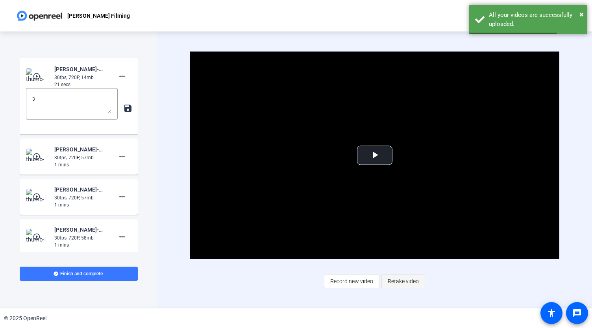
click at [394, 283] on span "Retake video" at bounding box center [403, 281] width 31 height 15
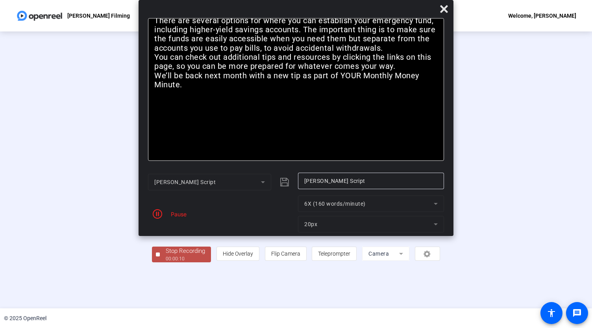
click at [166, 256] on div "Stop Recording" at bounding box center [185, 251] width 39 height 9
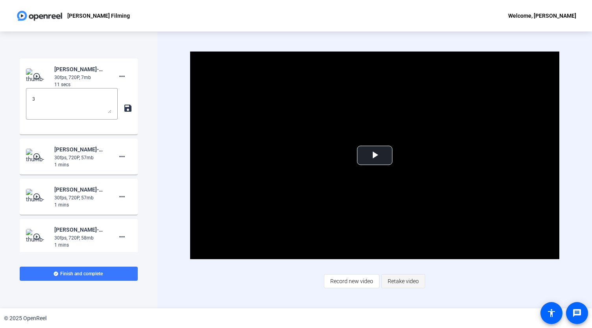
click at [409, 281] on span "Retake video" at bounding box center [403, 281] width 31 height 15
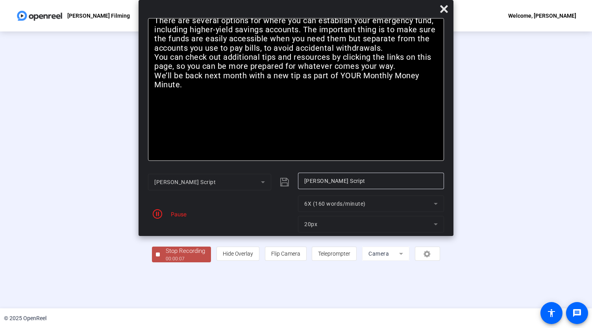
click at [166, 256] on div "Stop Recording" at bounding box center [185, 251] width 39 height 9
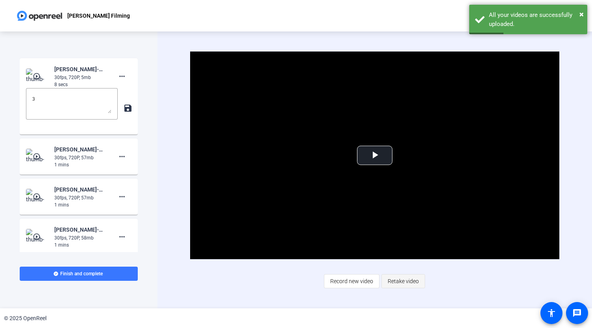
click at [394, 279] on span "Retake video" at bounding box center [403, 281] width 31 height 15
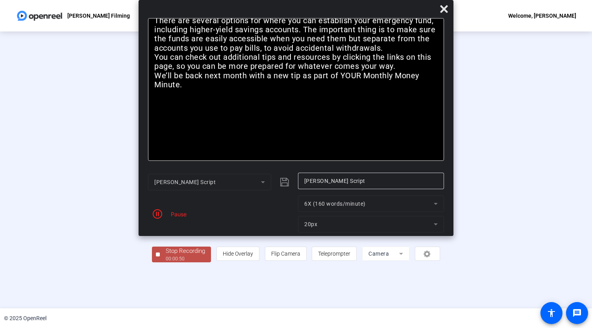
click at [166, 263] on div "00:00:50" at bounding box center [185, 259] width 39 height 7
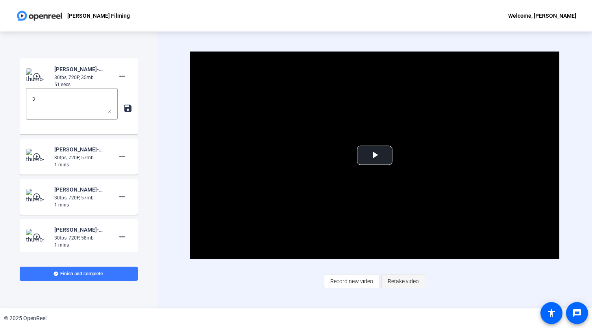
click at [399, 284] on span "Retake video" at bounding box center [403, 281] width 31 height 15
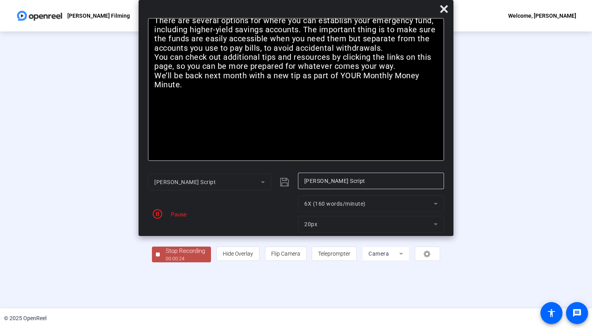
click at [166, 256] on div "Stop Recording" at bounding box center [185, 251] width 39 height 9
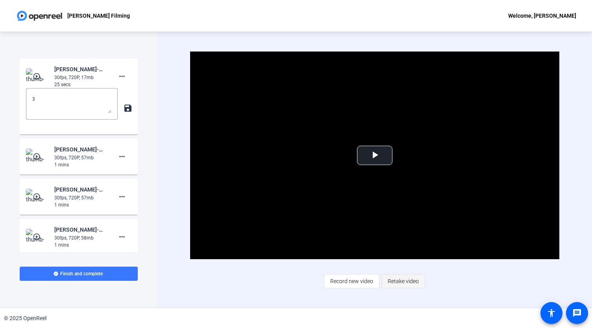
click at [400, 281] on span "Retake video" at bounding box center [403, 281] width 31 height 15
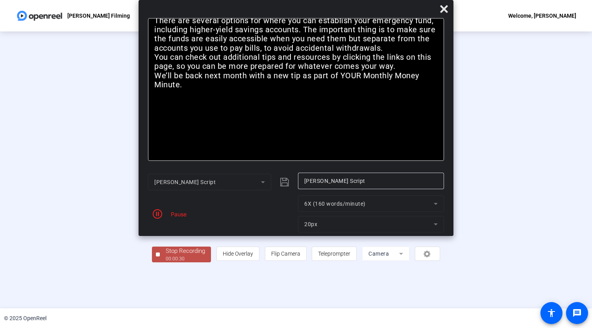
click at [166, 263] on div "00:00:30" at bounding box center [185, 259] width 39 height 7
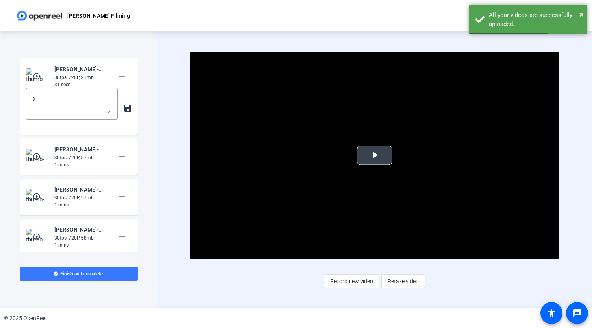
click at [375, 156] on span "Video Player" at bounding box center [375, 156] width 0 height 0
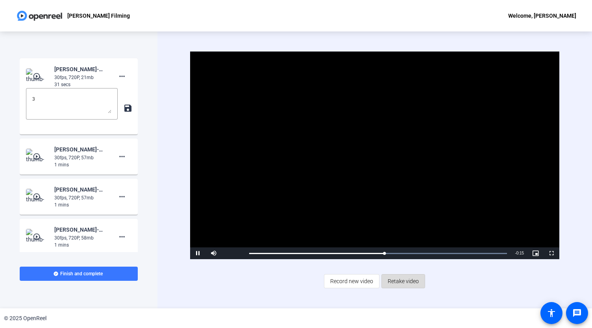
click at [398, 274] on span "Retake video" at bounding box center [403, 281] width 31 height 15
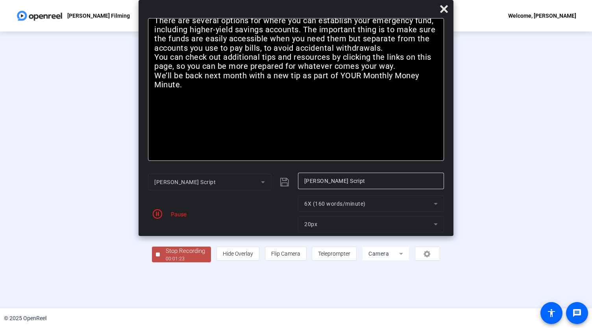
click at [166, 263] on div "00:01:23" at bounding box center [185, 259] width 39 height 7
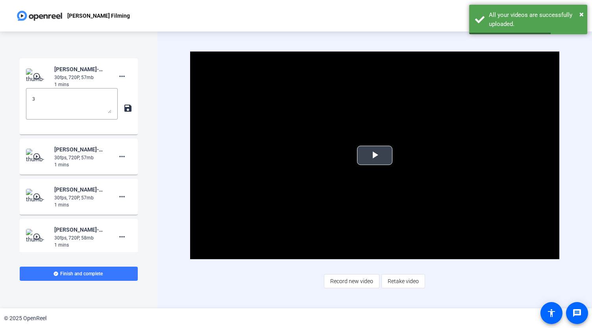
click at [375, 156] on span "Video Player" at bounding box center [375, 156] width 0 height 0
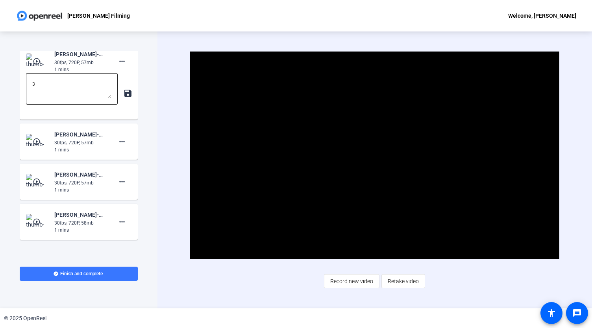
scroll to position [404, 0]
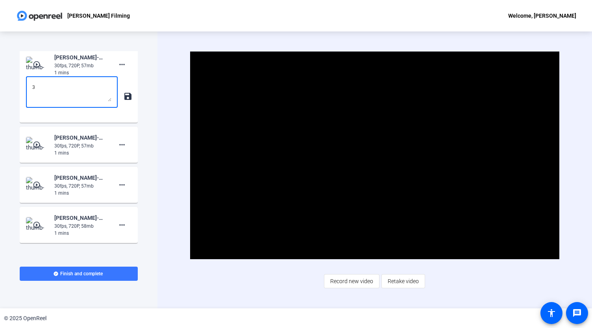
drag, startPoint x: 51, startPoint y: 108, endPoint x: 22, endPoint y: 106, distance: 29.2
click at [22, 106] on mat-card-content "play_circle_outline Jose Contreras-Monthly Money Minute-Jose Contreras Filming-…" at bounding box center [79, 84] width 118 height 76
click at [158, 191] on div "Video Player is loading. Play Video Pause Mute Current Time 0:29 / Duration 1:2…" at bounding box center [375, 170] width 435 height 277
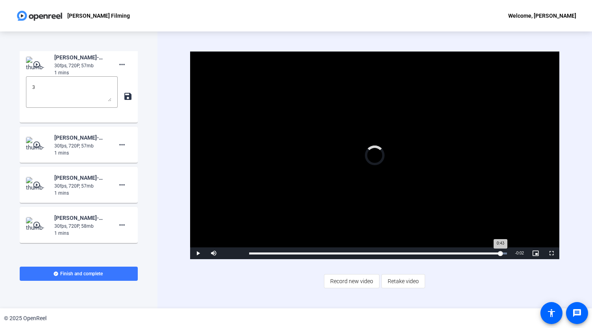
click at [501, 252] on div "Loaded : 100.00% 1:22 0:43" at bounding box center [378, 254] width 266 height 12
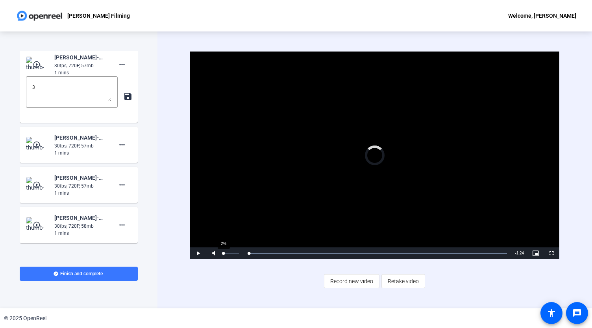
drag, startPoint x: 501, startPoint y: 252, endPoint x: 224, endPoint y: 249, distance: 276.8
click at [224, 249] on div "Play Mute 2% Current Time 0:00 / Duration 1:24 Loaded : 100.00% 0:06 0:00 Strea…" at bounding box center [374, 254] width 369 height 12
click at [195, 254] on span "Video Player" at bounding box center [198, 254] width 16 height 0
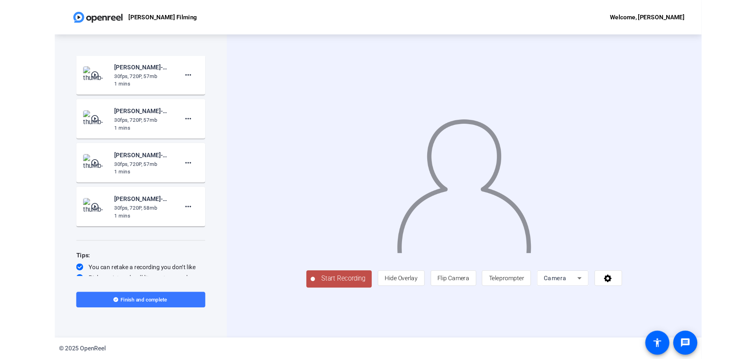
scroll to position [400, 0]
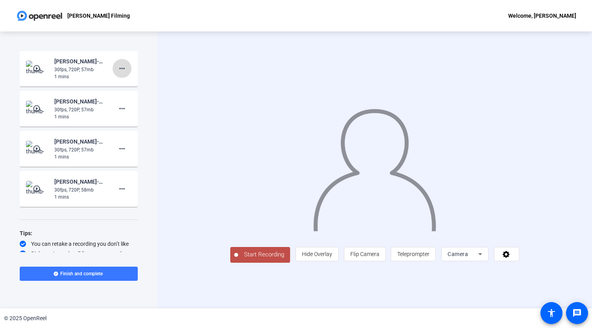
click at [119, 73] on mat-icon "more_horiz" at bounding box center [121, 68] width 9 height 9
click at [124, 119] on span "Add Notes" at bounding box center [131, 121] width 32 height 9
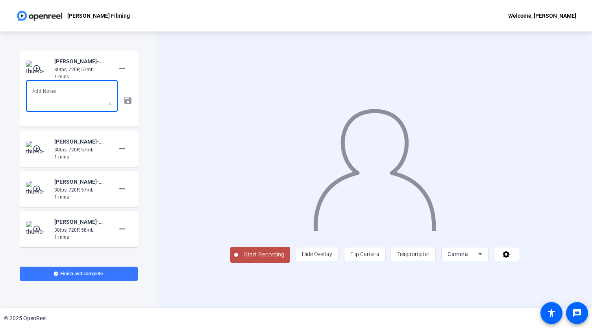
click at [81, 106] on textarea at bounding box center [71, 96] width 79 height 19
type textarea "4 best one maybe"
click at [124, 105] on mat-icon "save" at bounding box center [127, 100] width 8 height 9
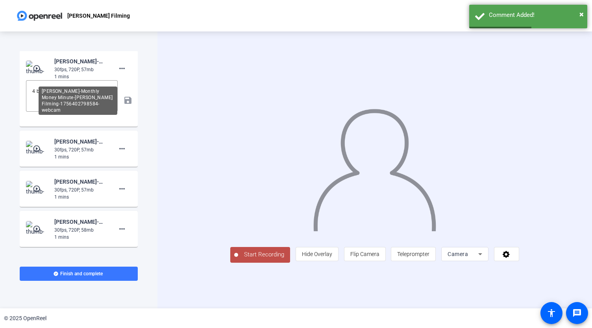
click at [72, 66] on div "Jose Contreras-Monthly Money Minute-Jose Contreras Filming-1756402798584-webcam" at bounding box center [80, 61] width 53 height 9
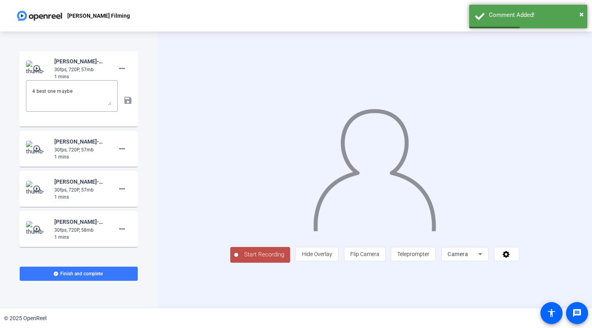
click at [42, 76] on img at bounding box center [37, 69] width 23 height 16
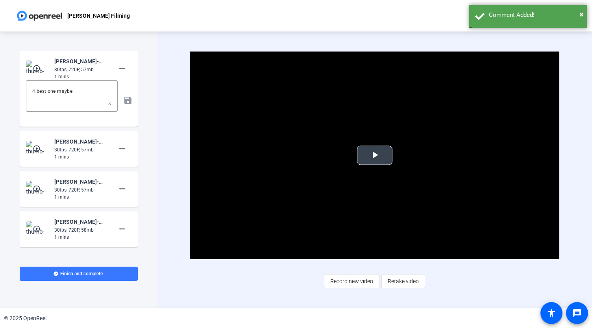
click at [375, 156] on span "Video Player" at bounding box center [375, 156] width 0 height 0
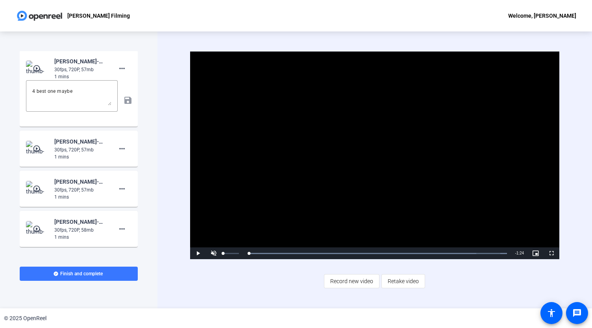
drag, startPoint x: 261, startPoint y: 254, endPoint x: 219, endPoint y: 253, distance: 42.5
click at [219, 253] on div "Play Unmute 50% Current Time 0:00 / Duration 1:24 Loaded : 100.00% 0:00 0:00 St…" at bounding box center [374, 254] width 369 height 12
drag, startPoint x: 260, startPoint y: 250, endPoint x: 220, endPoint y: 250, distance: 40.6
click at [220, 250] on div "Play Unmute 50% Current Time 0:03 / Duration 1:24 Loaded : 100.00% 0:00 0:03 St…" at bounding box center [374, 254] width 369 height 12
click at [214, 254] on span "Video Player" at bounding box center [214, 254] width 16 height 0
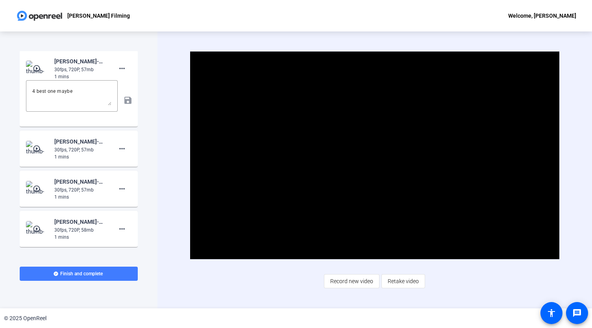
click at [119, 273] on span at bounding box center [79, 274] width 118 height 19
